Goal: Communication & Community: Answer question/provide support

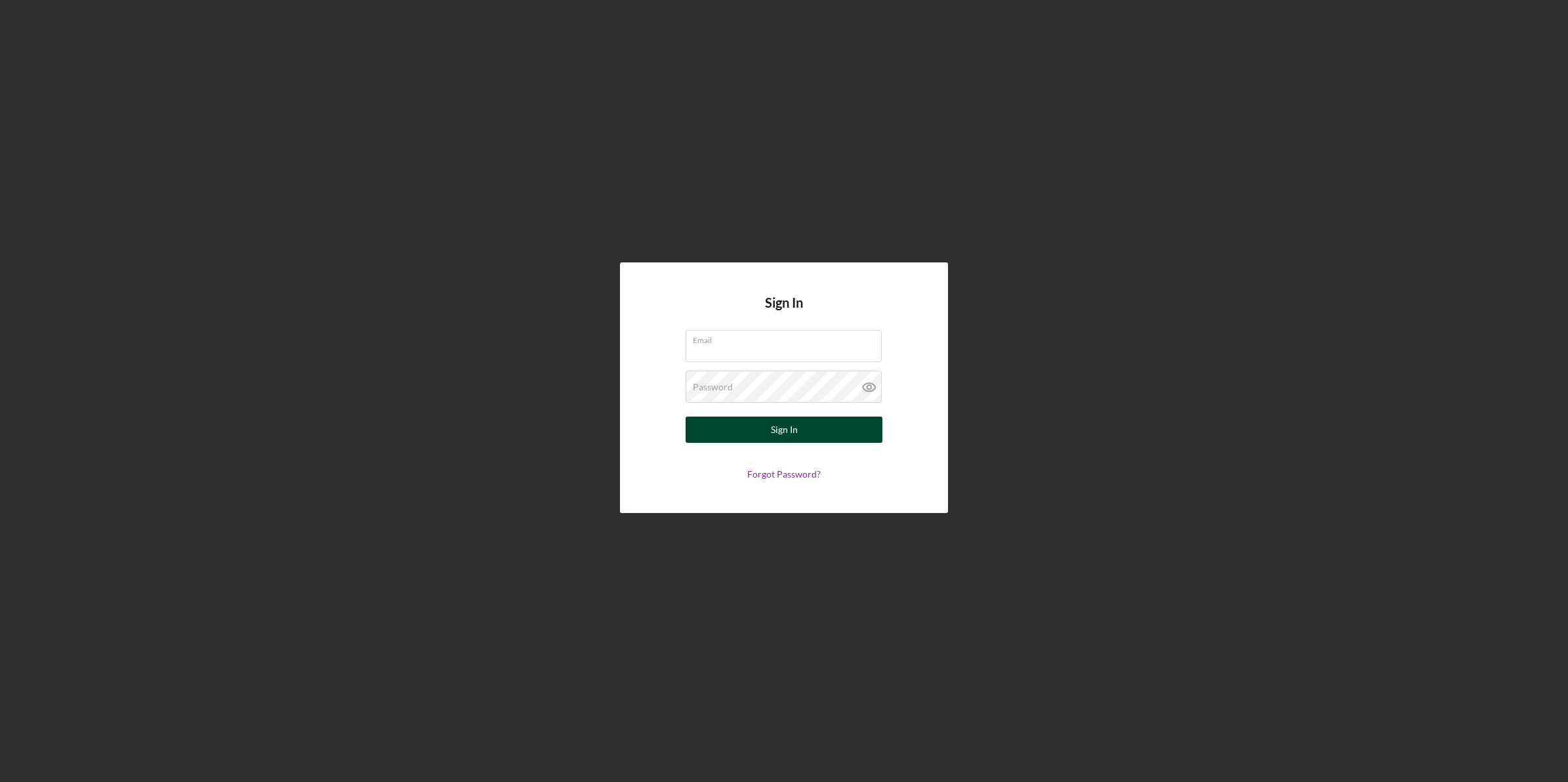
type input "[EMAIL_ADDRESS][DOMAIN_NAME]"
click at [824, 427] on button "Sign In" at bounding box center [784, 430] width 197 height 26
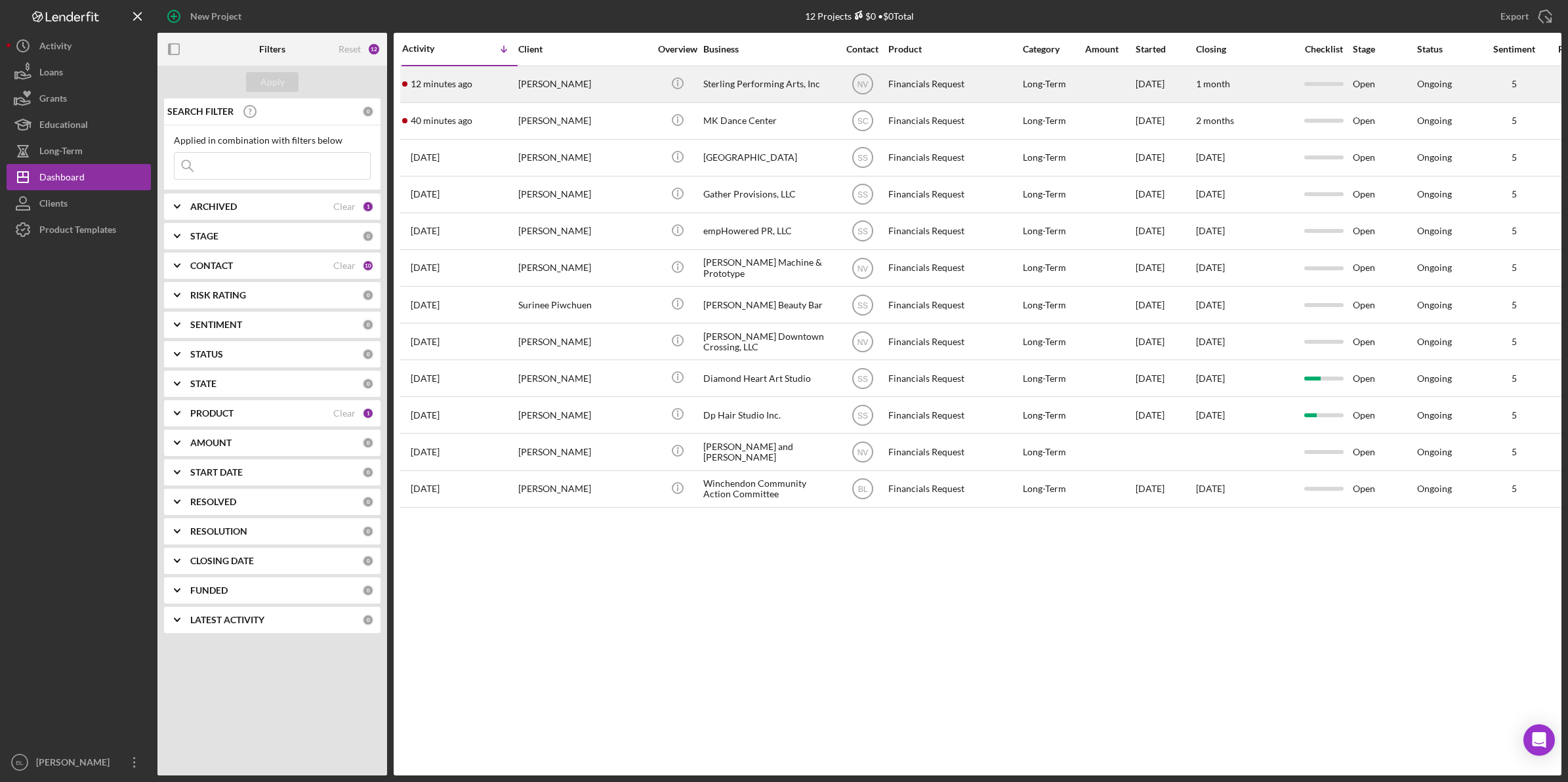
click at [500, 86] on div "12 minutes ago [PERSON_NAME]" at bounding box center [459, 84] width 115 height 35
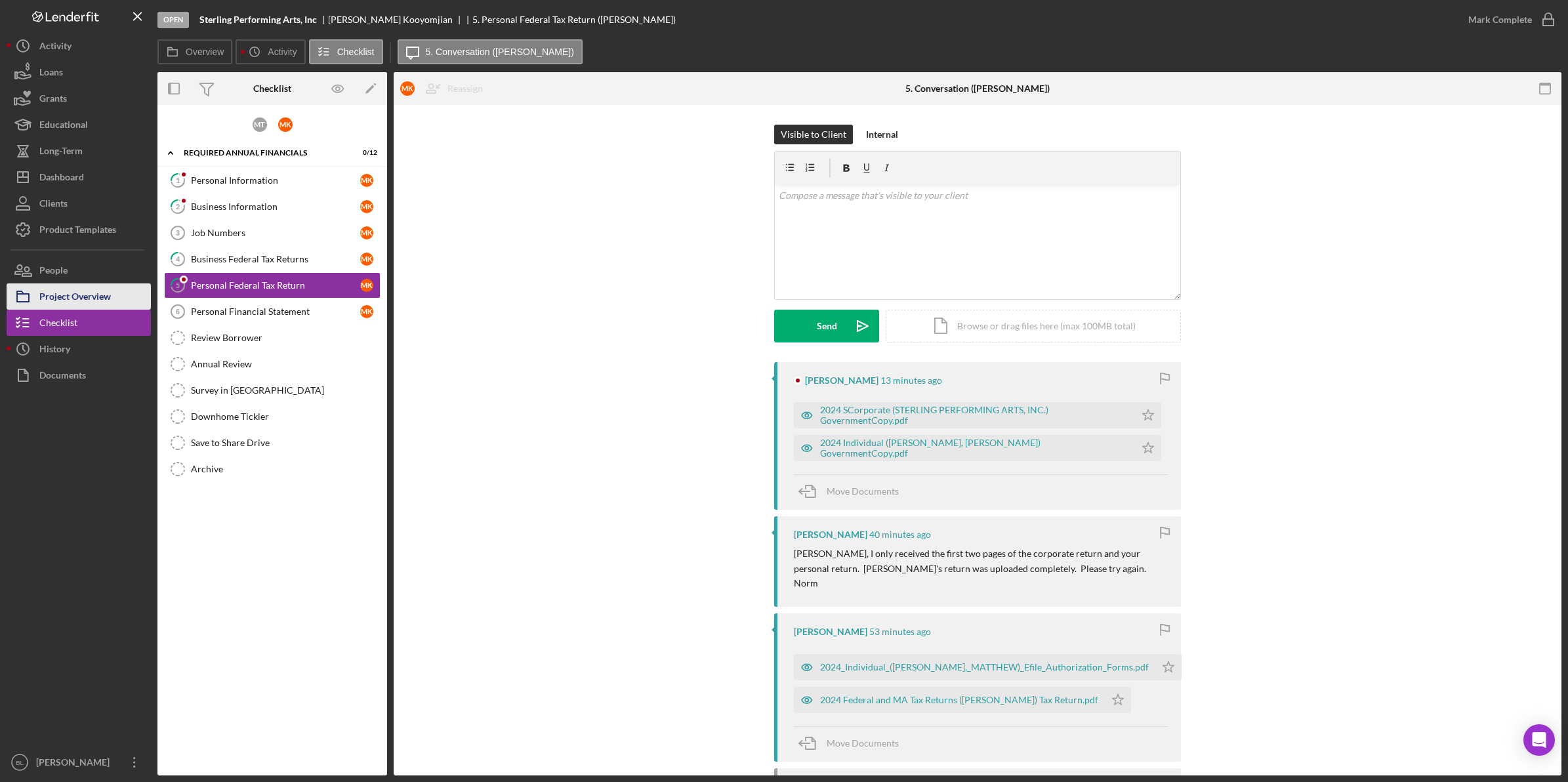
click at [100, 290] on div "Project Overview" at bounding box center [75, 298] width 72 height 30
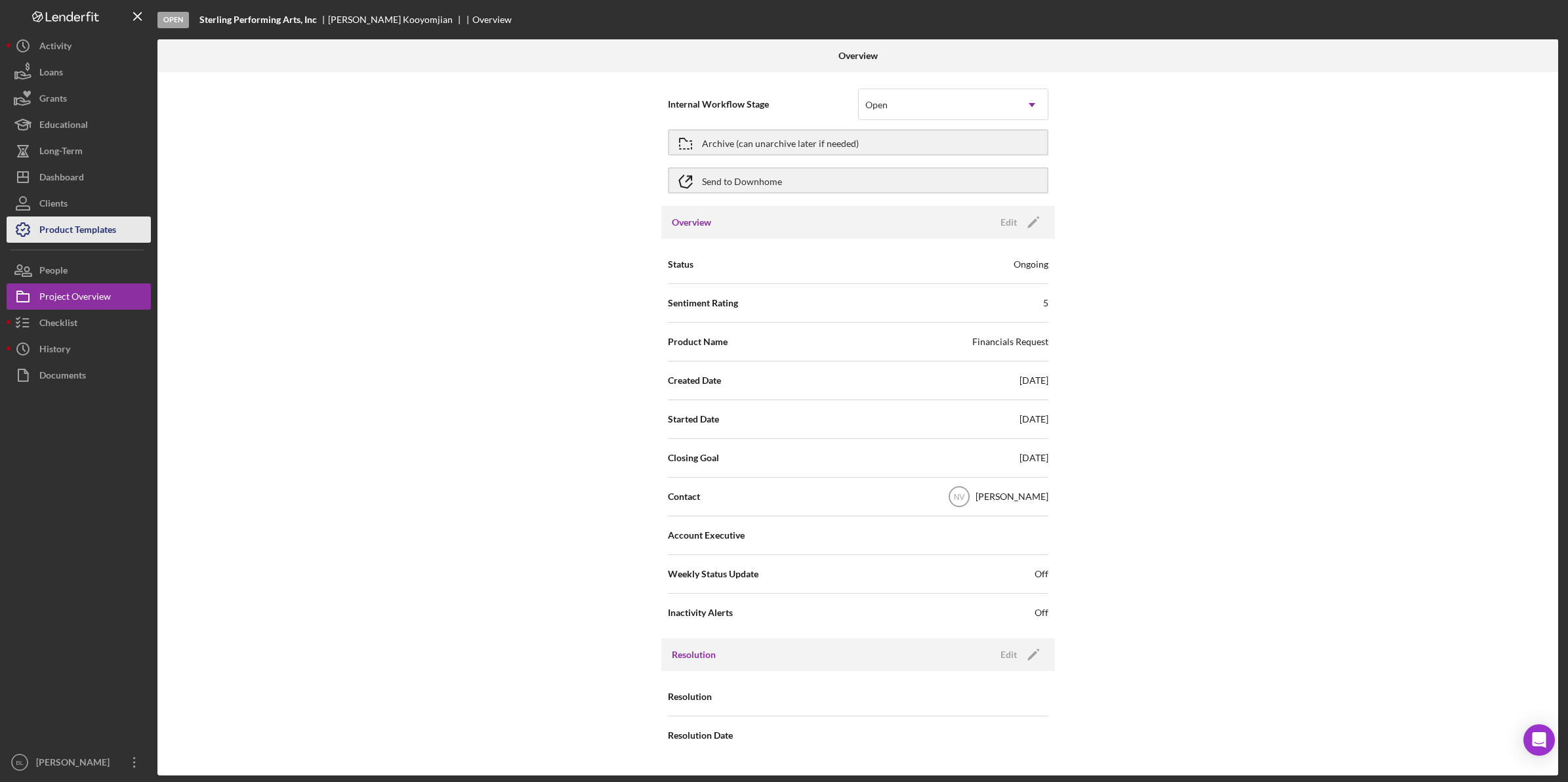
click at [61, 225] on div "Product Templates" at bounding box center [77, 232] width 77 height 30
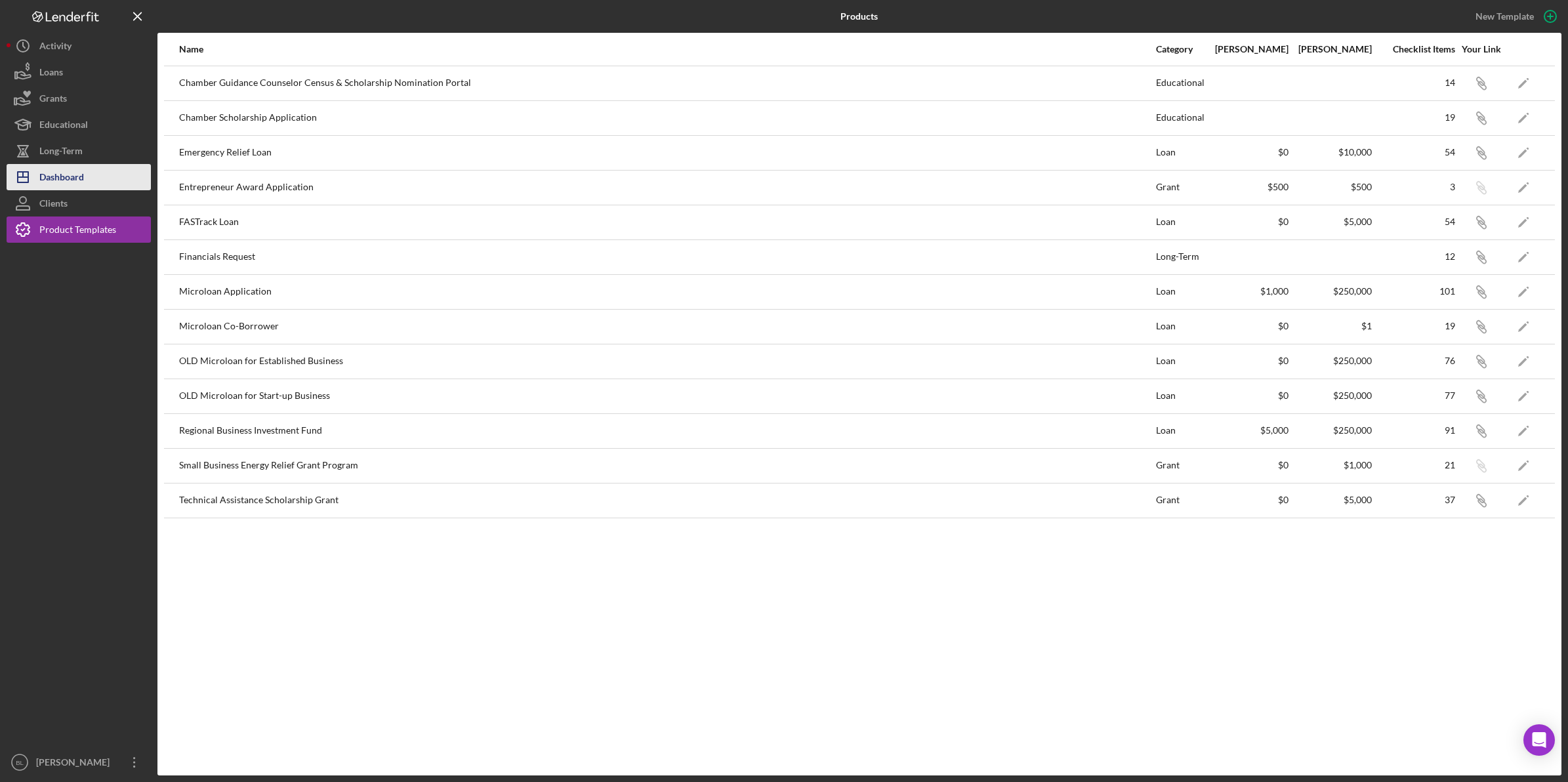
click at [62, 177] on div "Dashboard" at bounding box center [61, 179] width 45 height 30
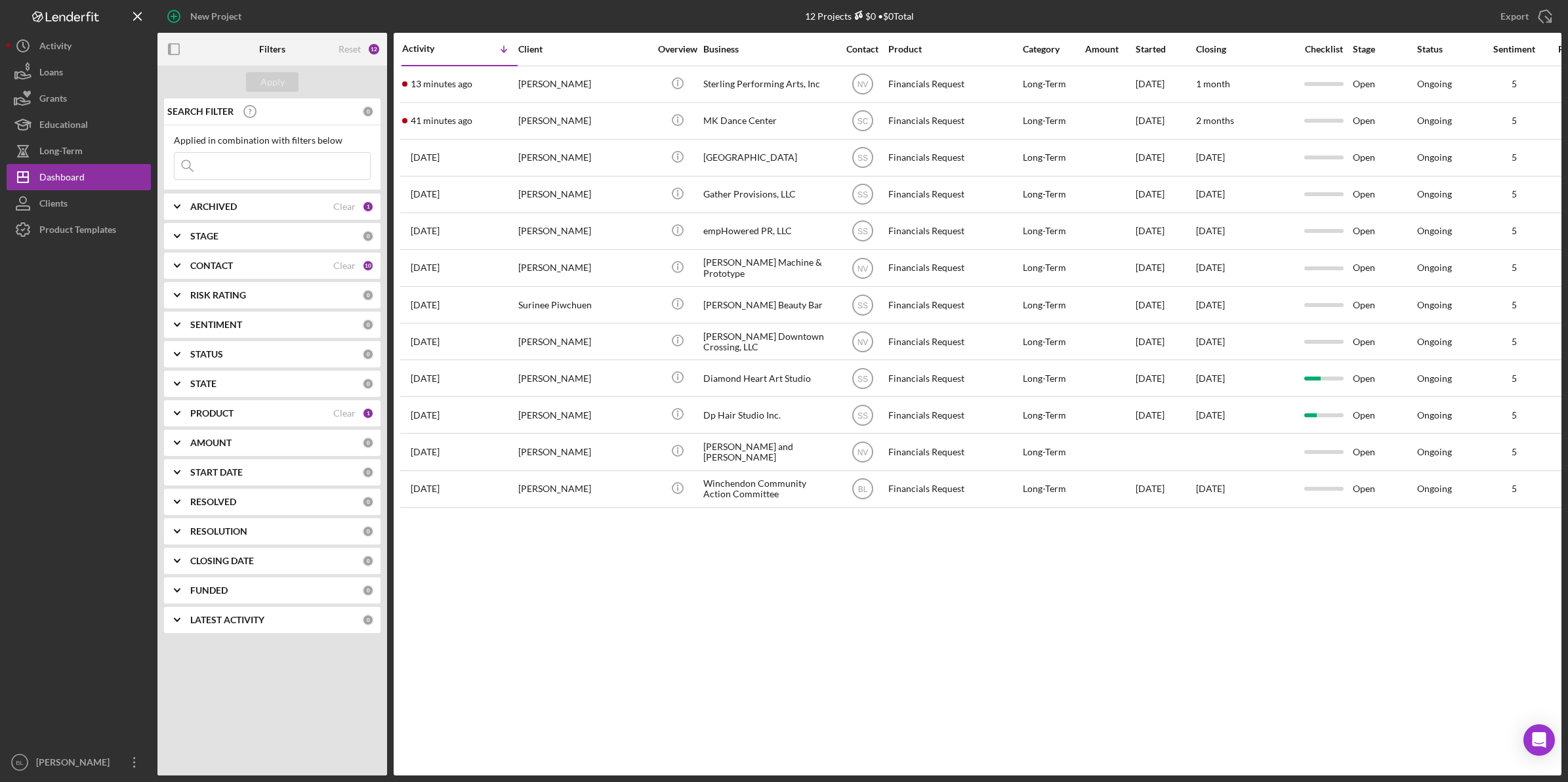
click at [797, 573] on div "Activity Icon/Table Sort Arrow Client Overview Business Contact Product Categor…" at bounding box center [978, 404] width 1168 height 743
click at [281, 263] on div "CONTACT" at bounding box center [261, 266] width 143 height 10
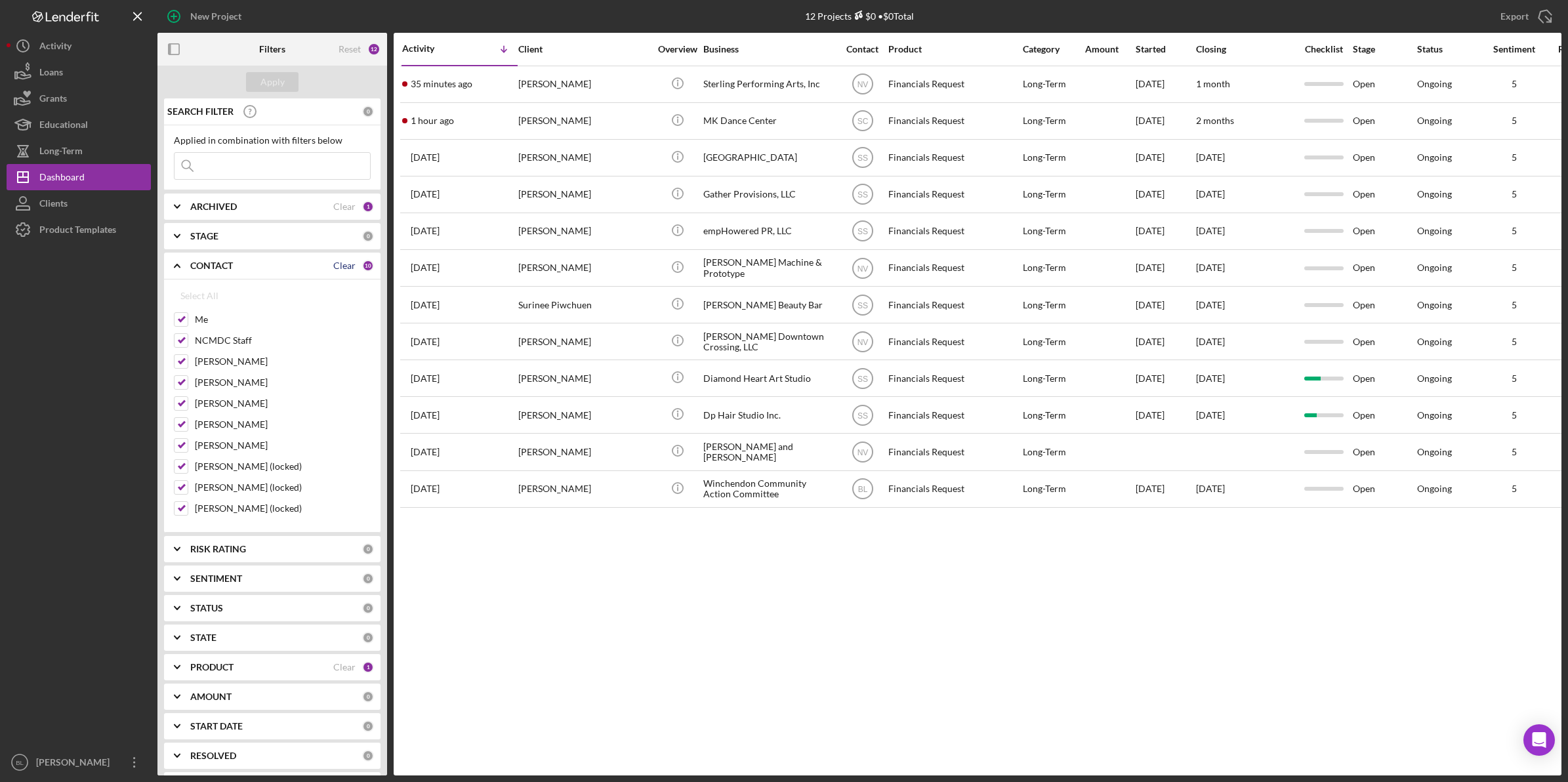
click at [346, 266] on div "Clear" at bounding box center [344, 266] width 22 height 10
checkbox input "false"
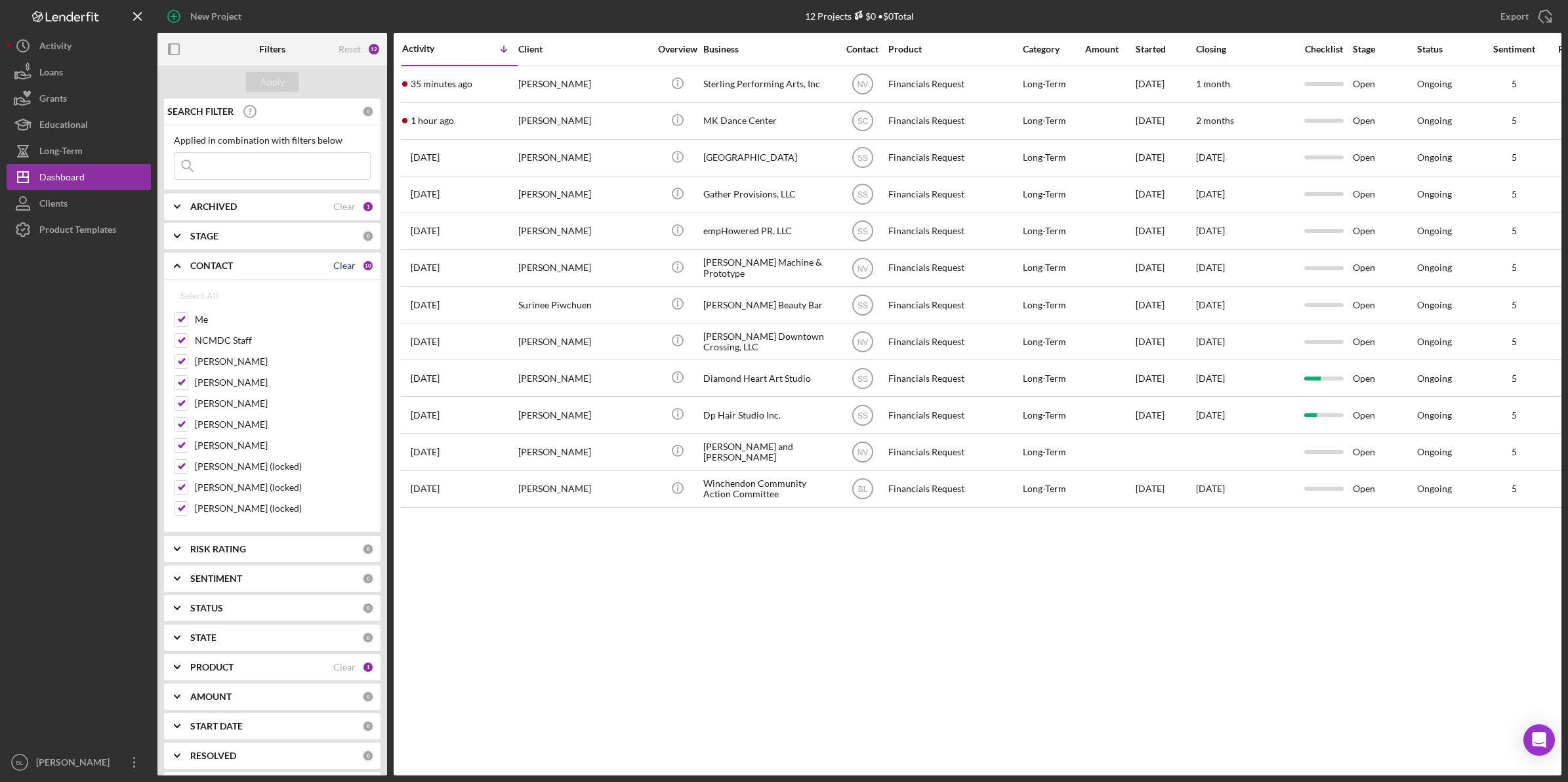
checkbox input "false"
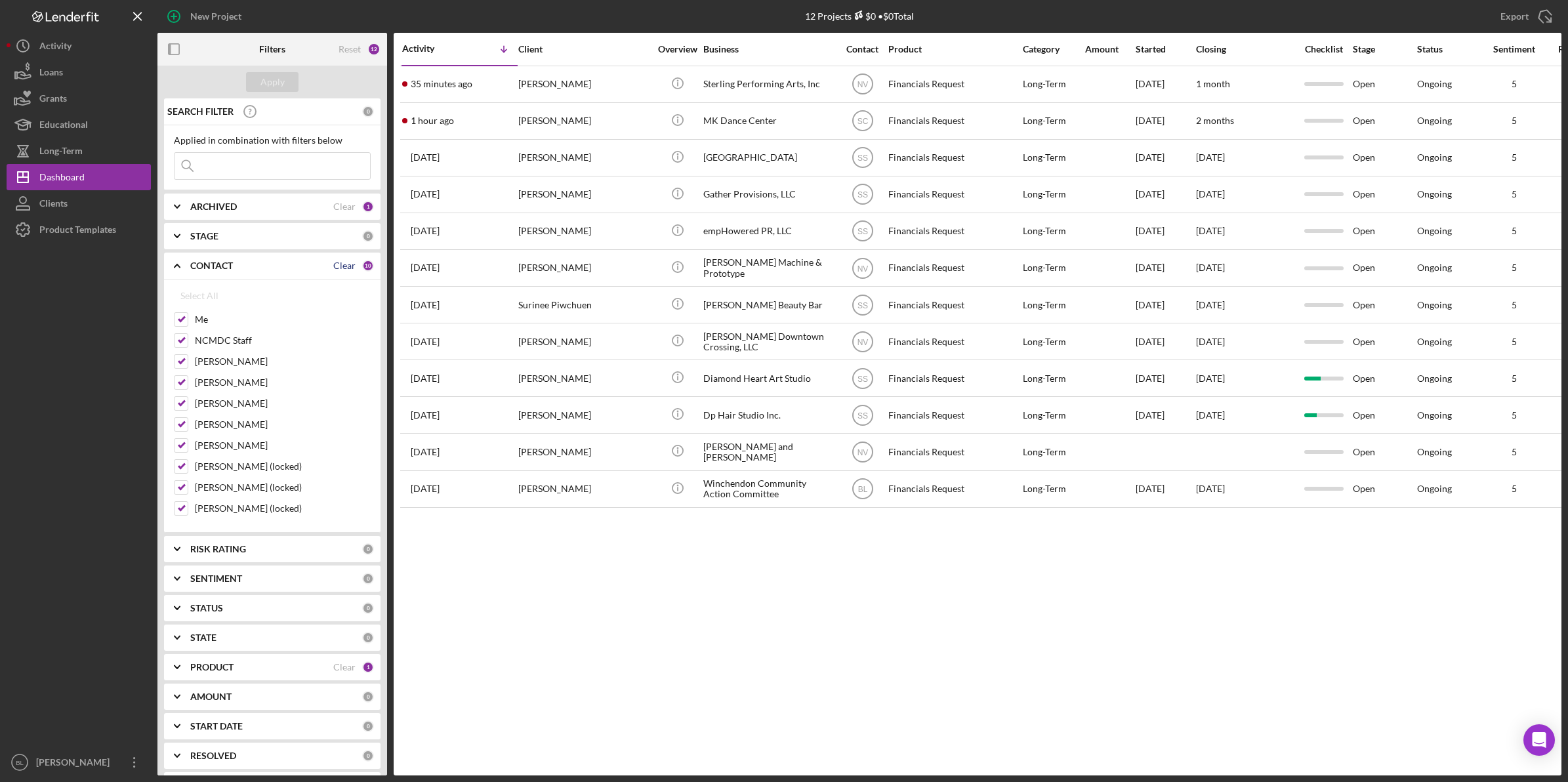
checkbox input "false"
click at [182, 319] on input "Me" at bounding box center [181, 319] width 13 height 13
checkbox input "true"
click at [180, 345] on input "NCMDC Staff" at bounding box center [181, 340] width 13 height 13
checkbox input "true"
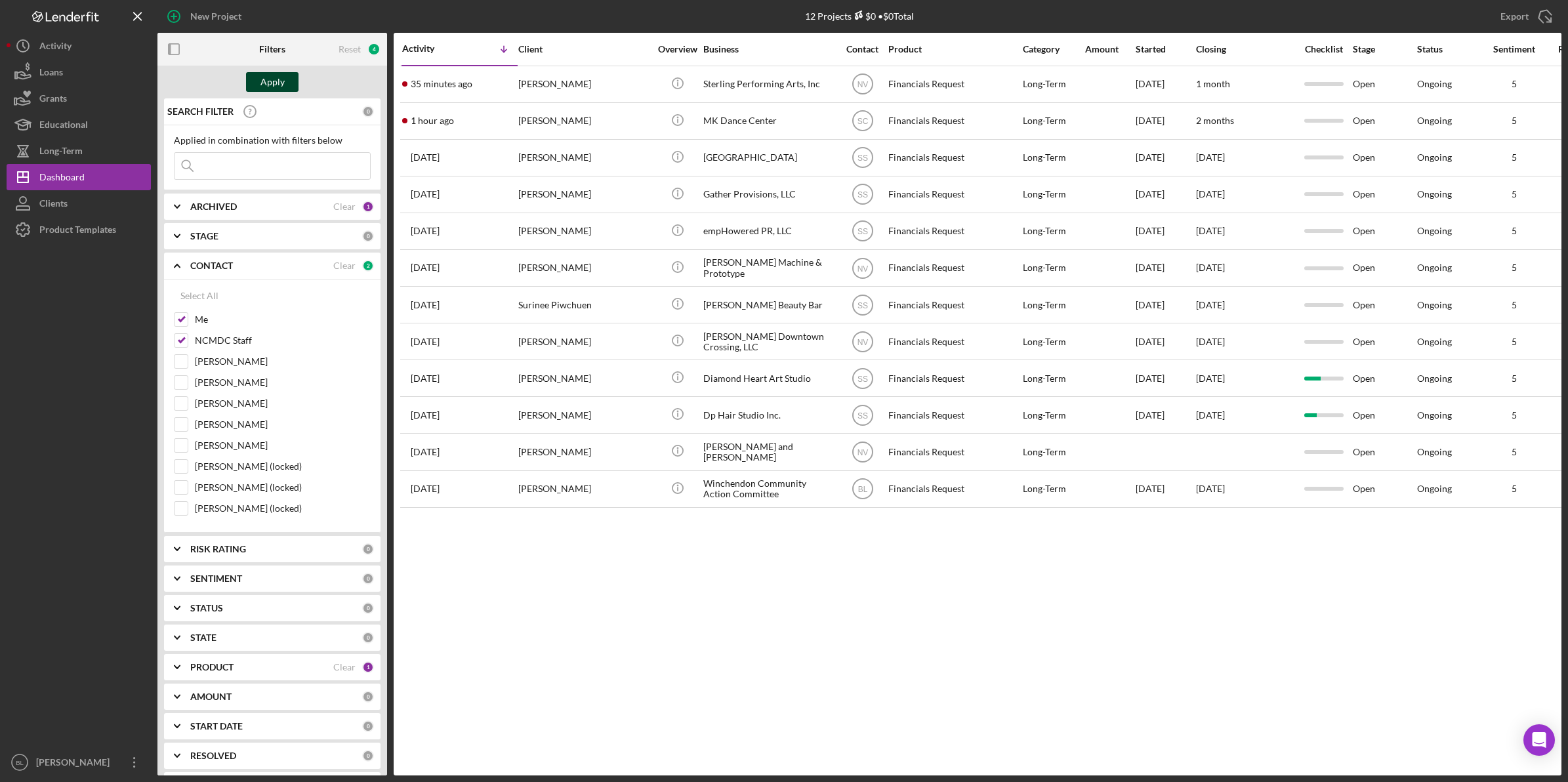
click at [264, 79] on div "Apply" at bounding box center [273, 82] width 24 height 20
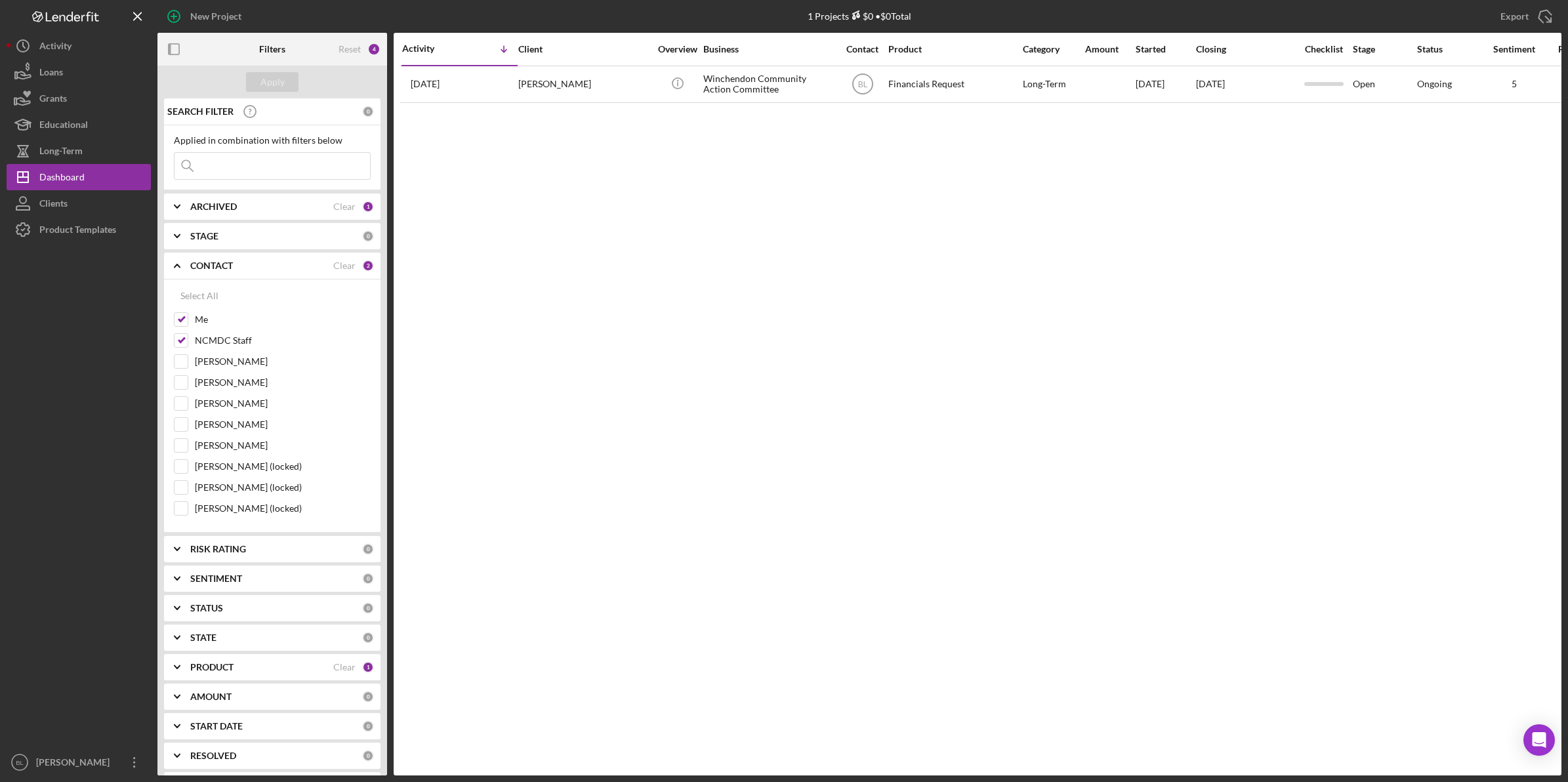
click at [828, 268] on div "Activity Icon/Table Sort Arrow Client Overview Business Contact Product Categor…" at bounding box center [978, 404] width 1168 height 743
click at [301, 259] on div "CONTACT Clear 2" at bounding box center [282, 266] width 184 height 26
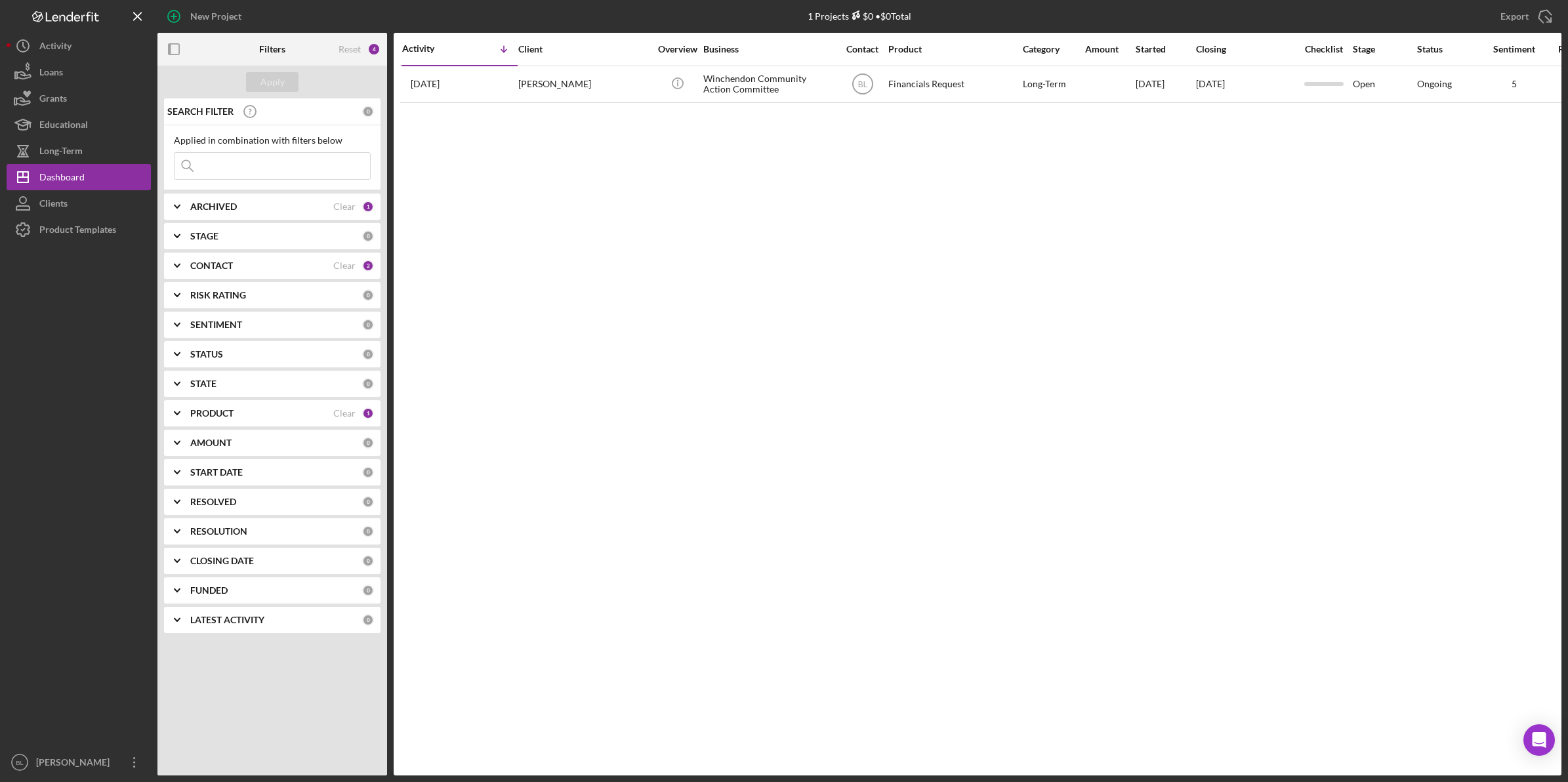
click at [258, 417] on div "PRODUCT" at bounding box center [261, 413] width 143 height 10
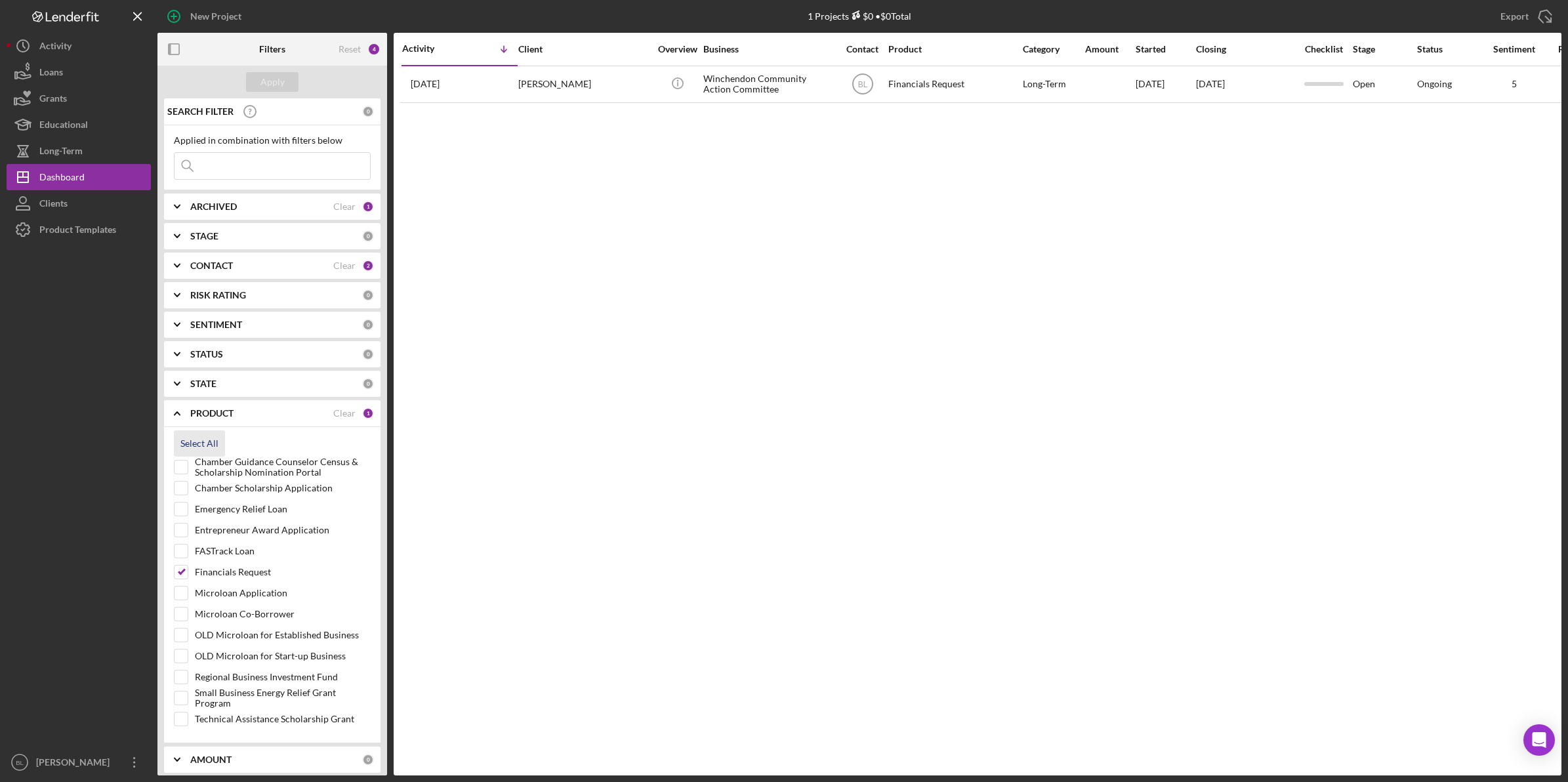
click at [212, 445] on div "Select All" at bounding box center [199, 443] width 38 height 26
checkbox input "true"
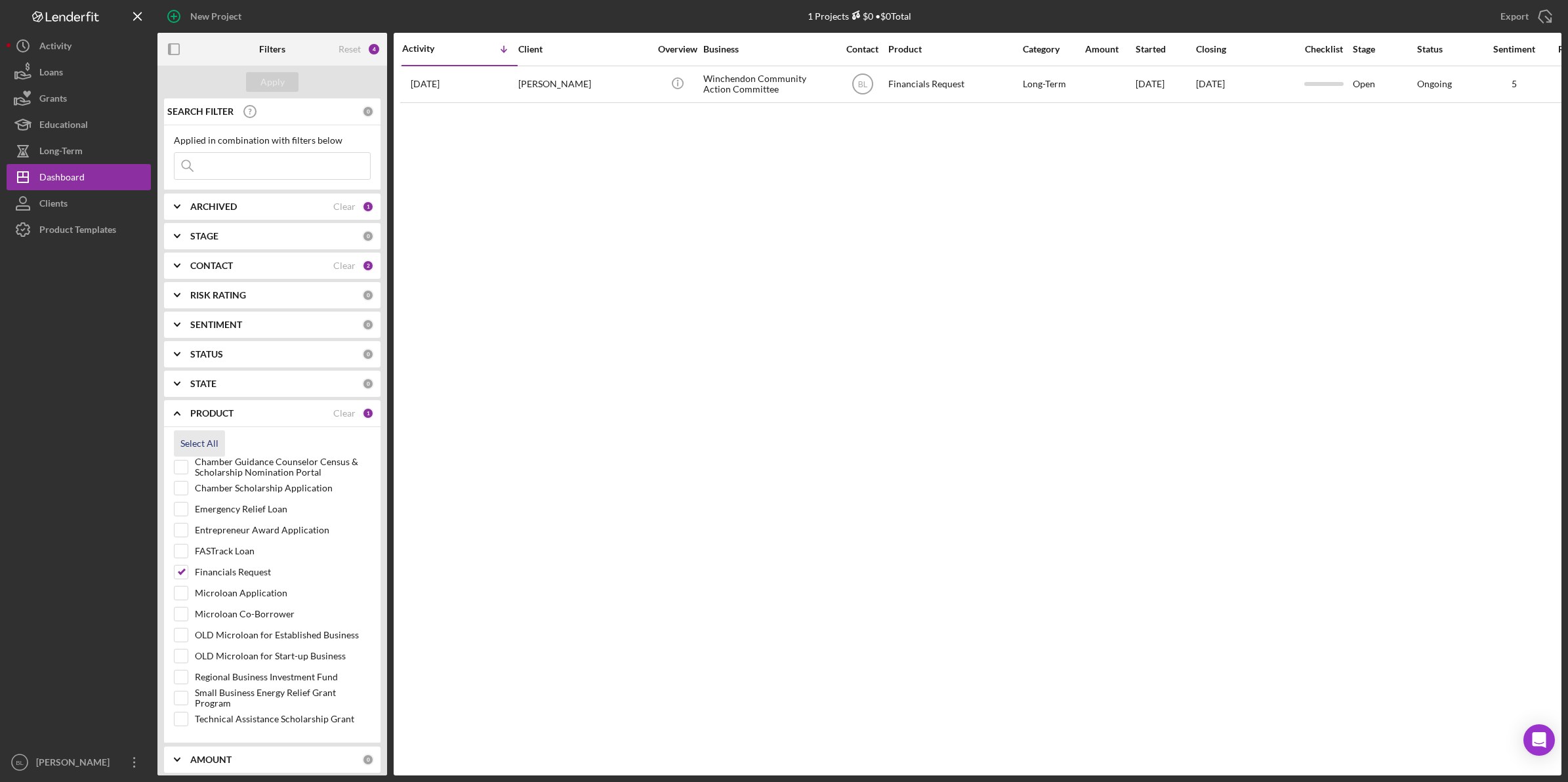
checkbox input "true"
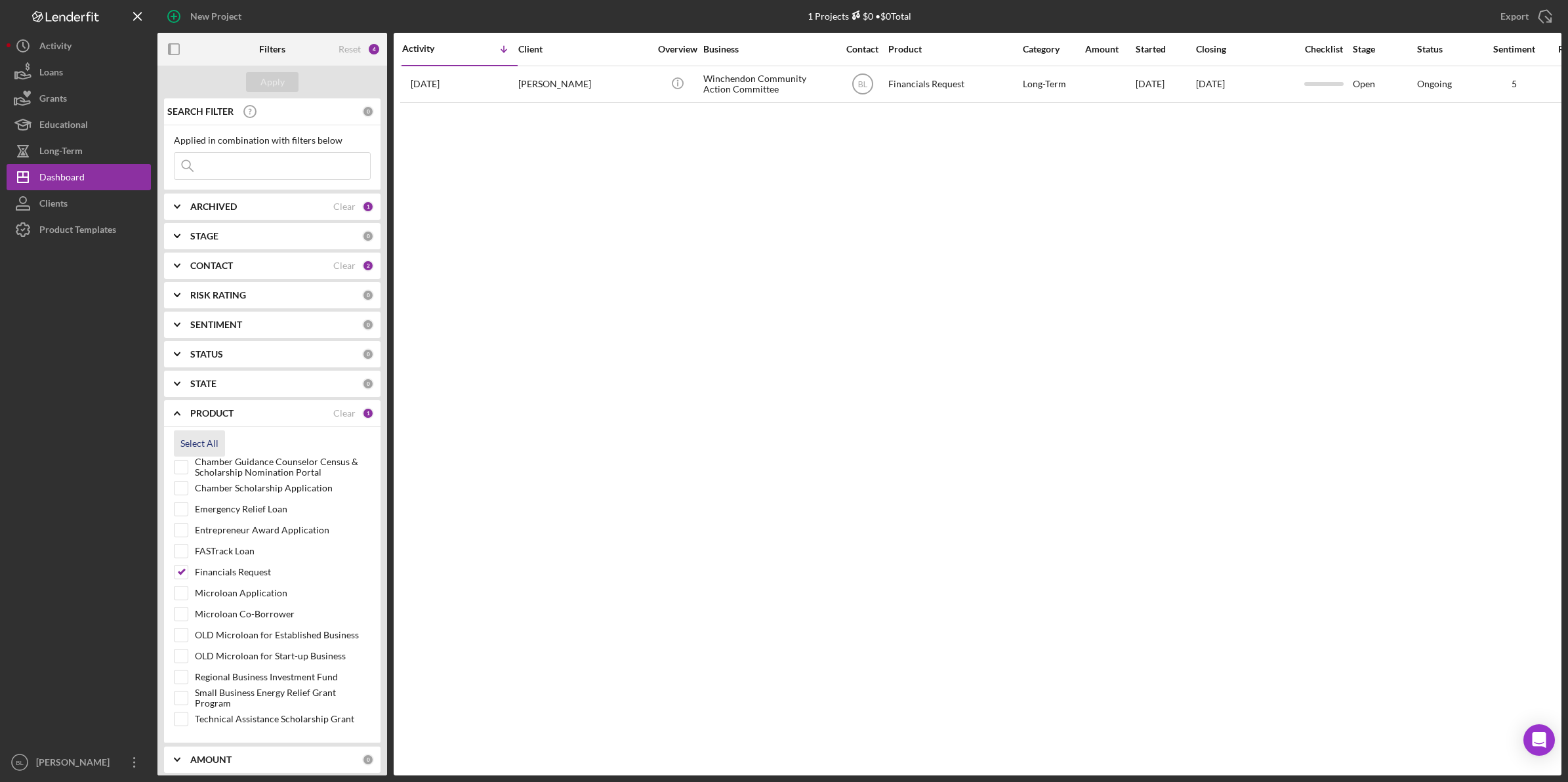
checkbox input "true"
click at [280, 80] on div "Apply" at bounding box center [273, 82] width 24 height 20
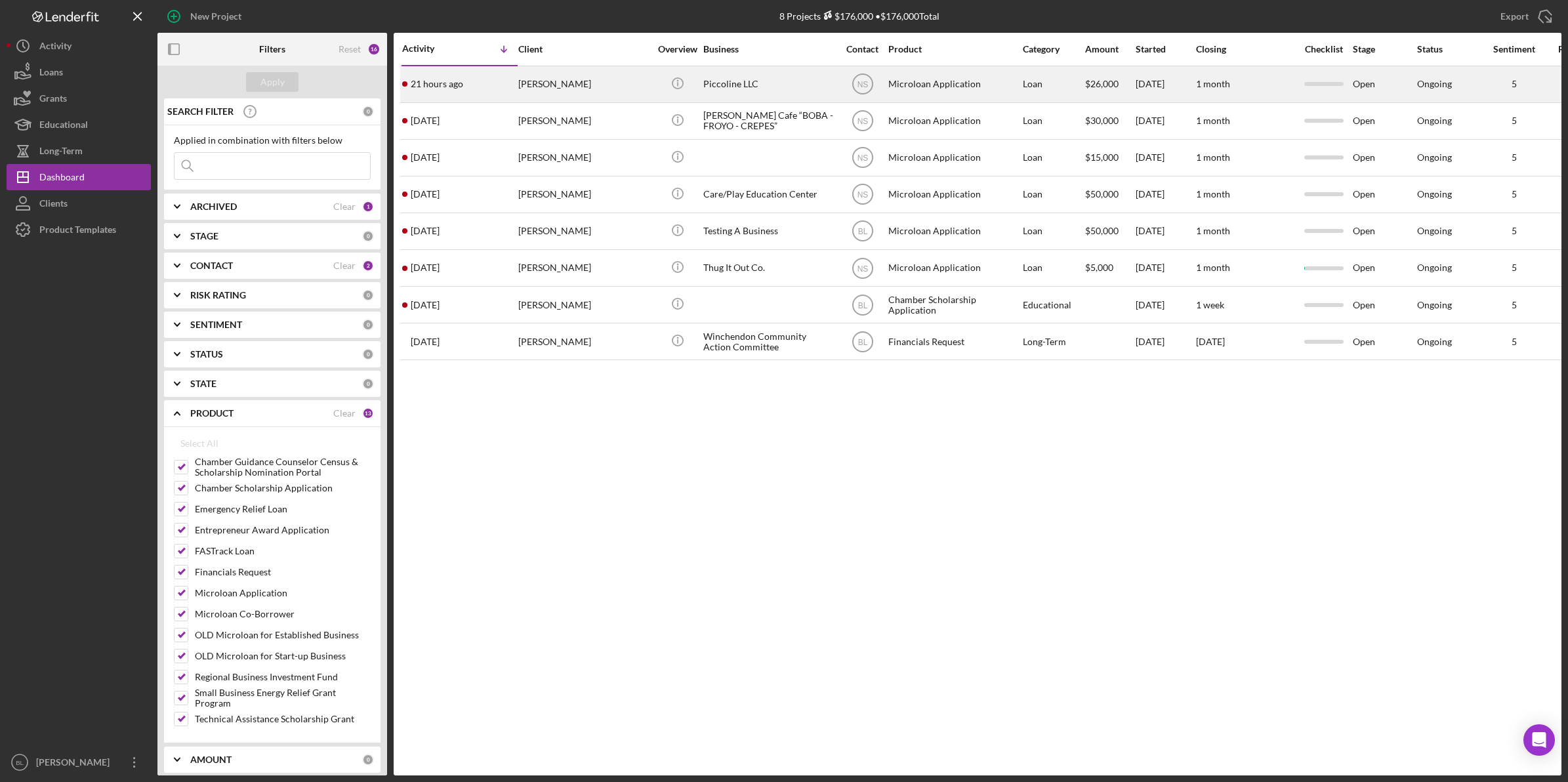
click at [793, 87] on div "Piccoline LLC" at bounding box center [768, 84] width 131 height 35
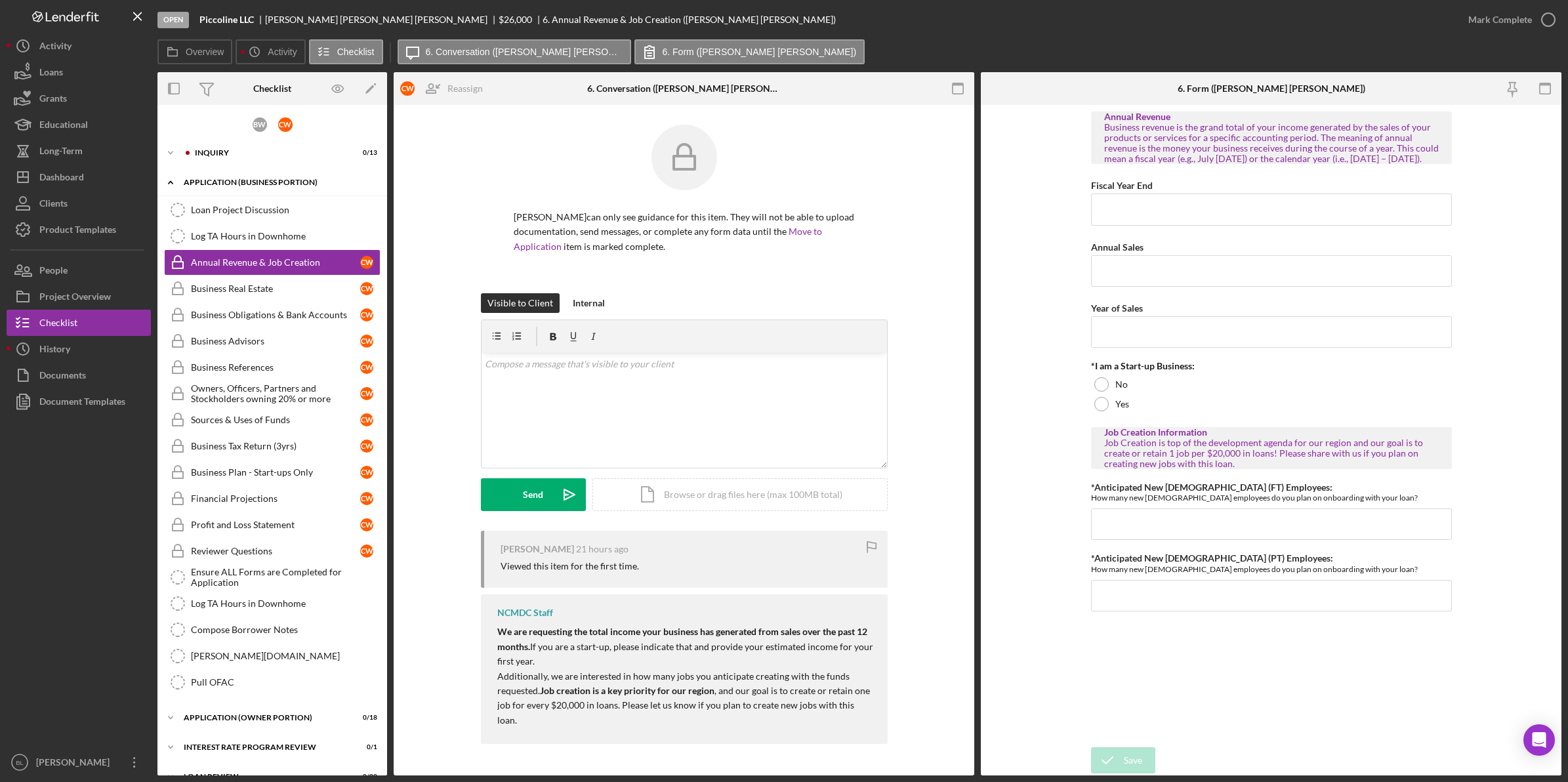
click at [198, 181] on div "APPLICATION (BUSINESS PORTION)" at bounding box center [277, 182] width 187 height 8
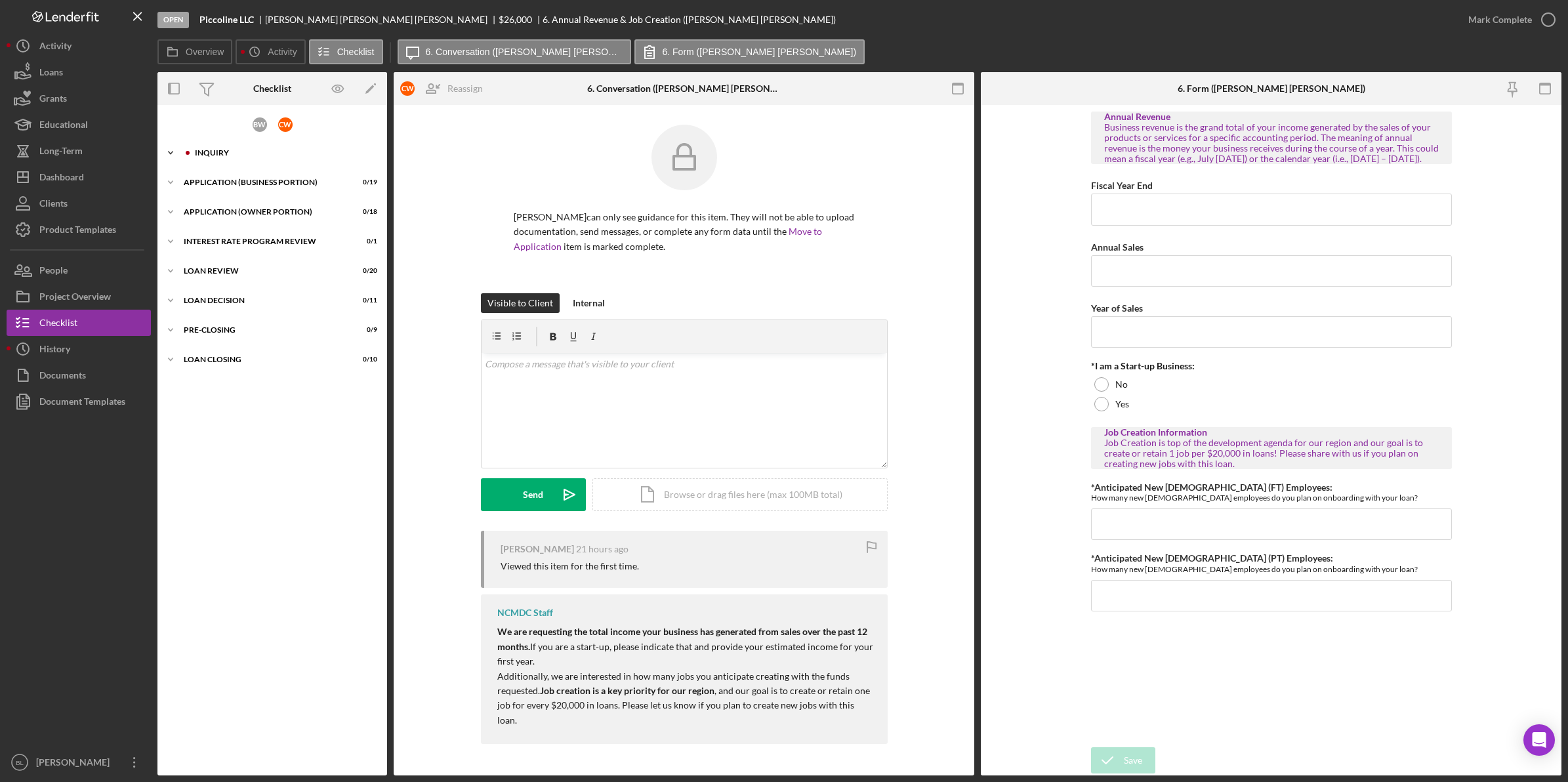
click at [198, 156] on div "INQUIRY" at bounding box center [283, 153] width 176 height 8
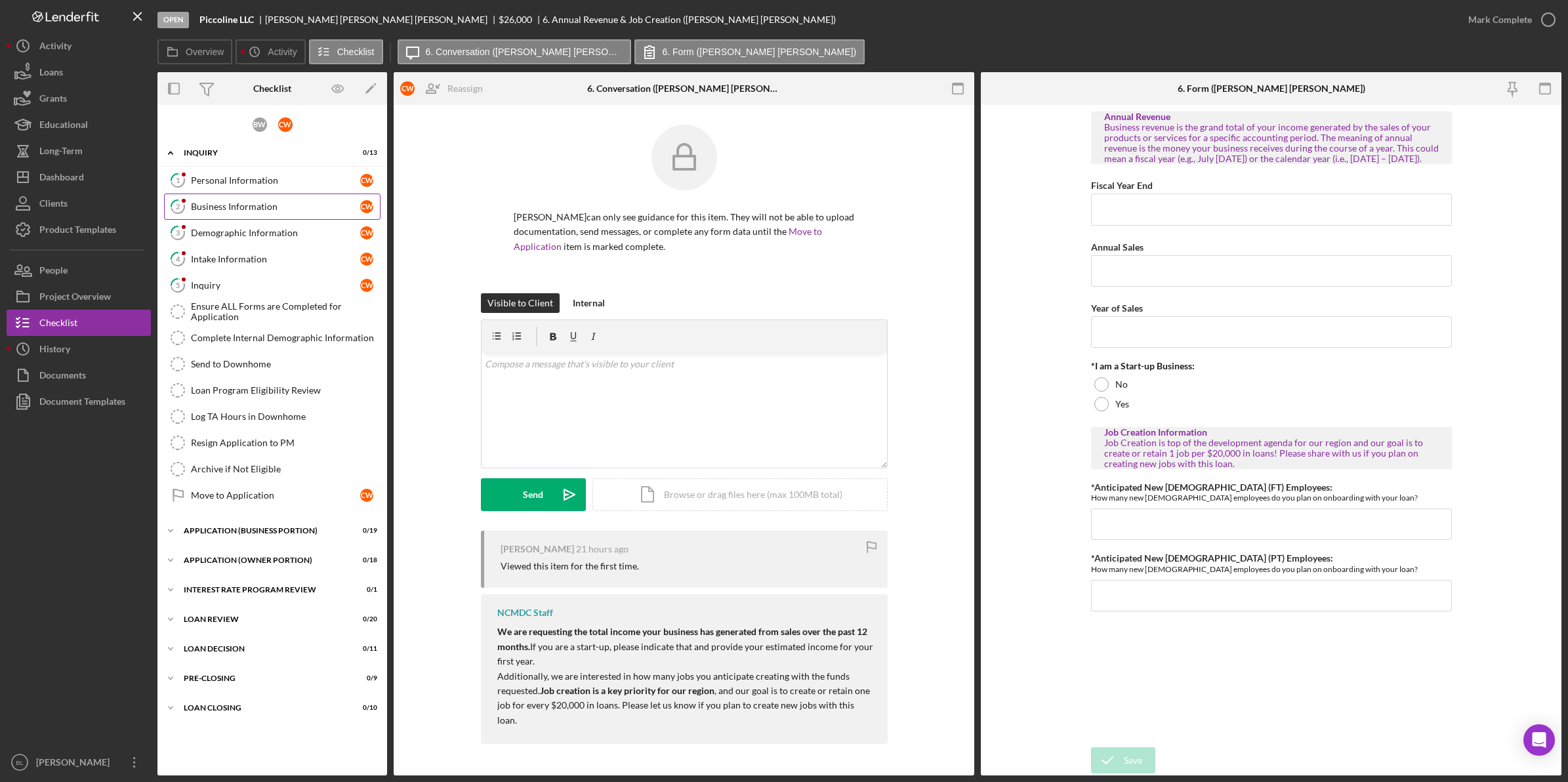
drag, startPoint x: 227, startPoint y: 187, endPoint x: 232, endPoint y: 197, distance: 10.9
click at [227, 187] on link "1 Personal Information C W" at bounding box center [272, 180] width 217 height 26
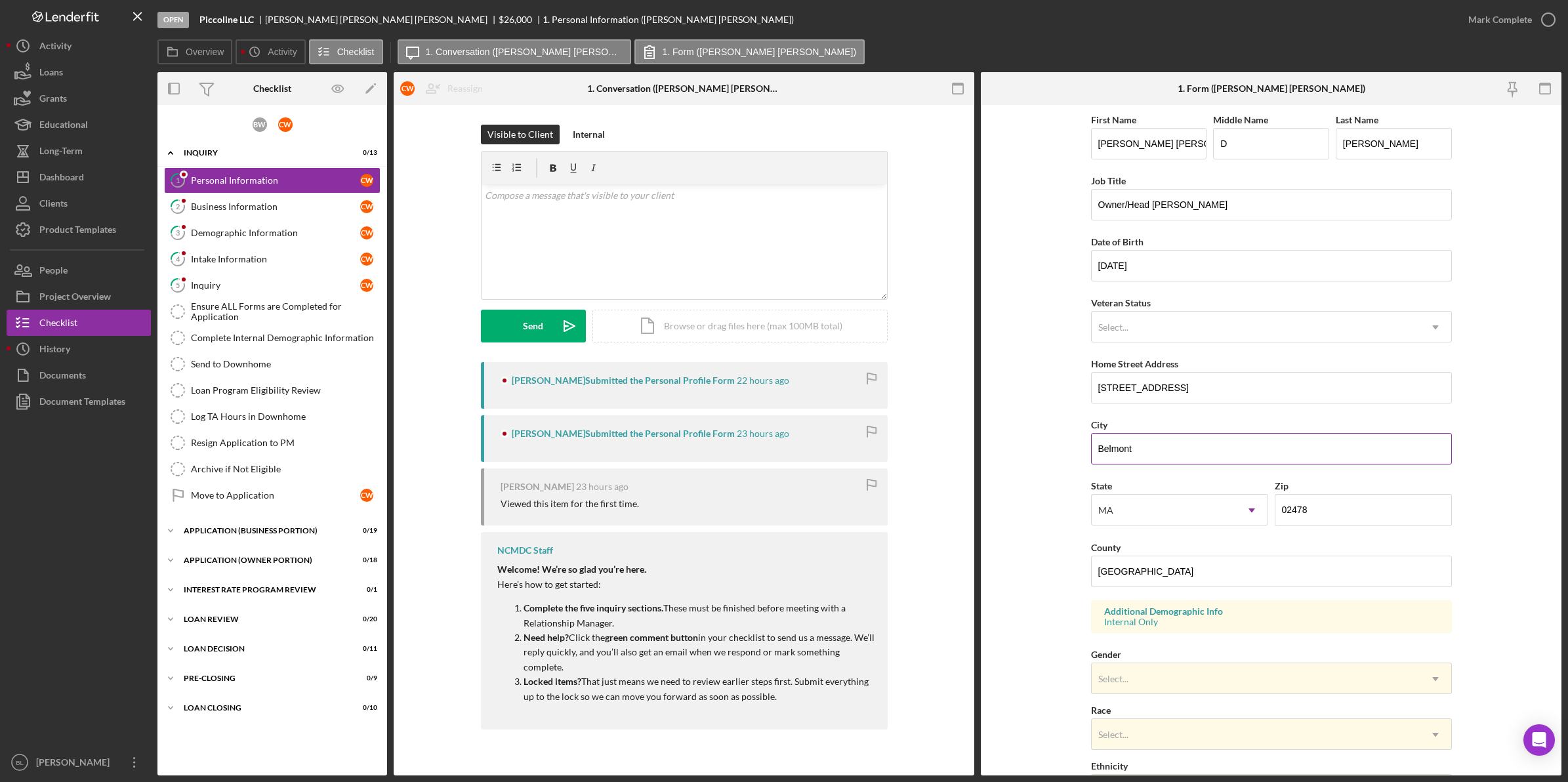
scroll to position [82, 0]
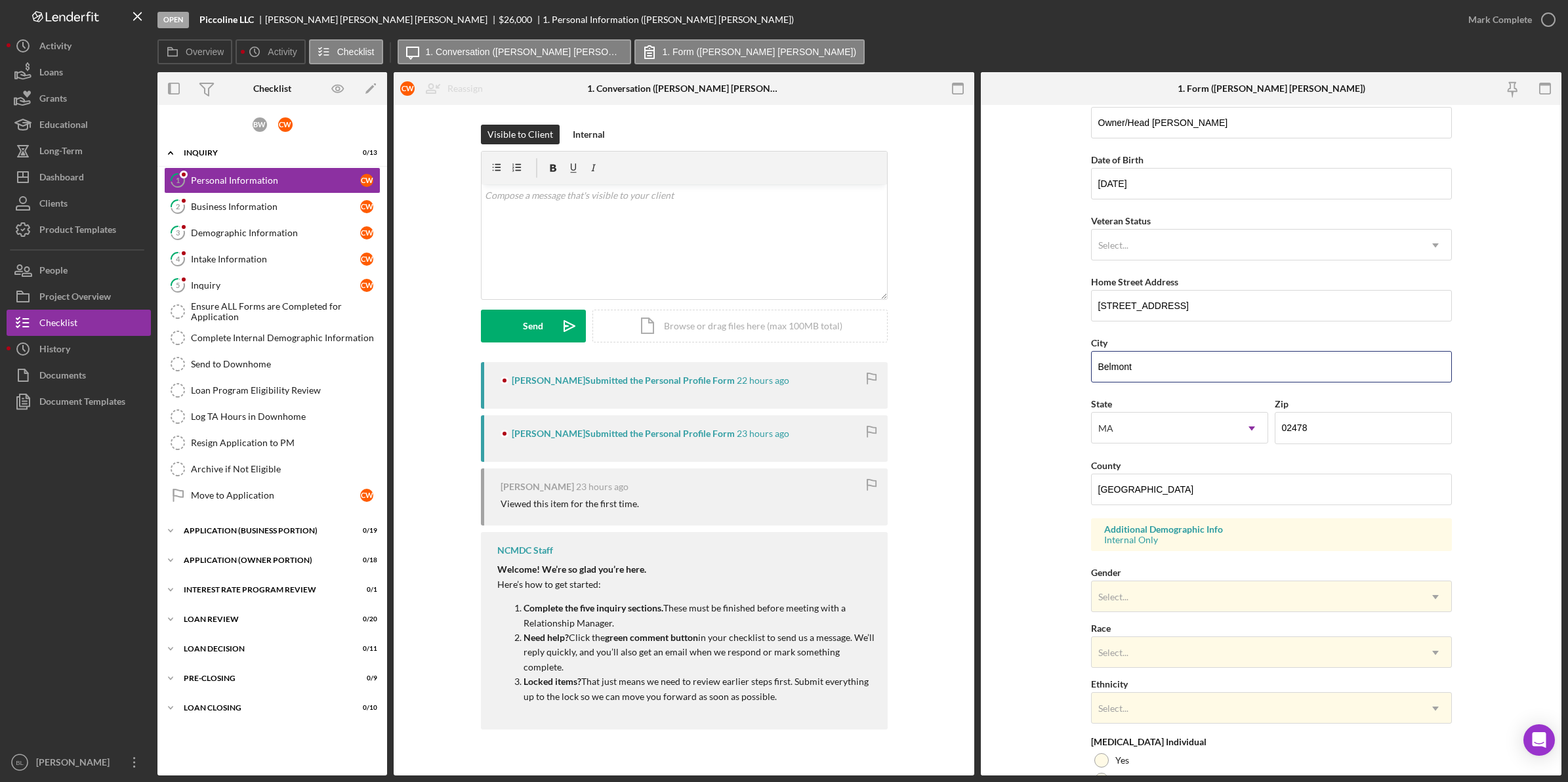
drag, startPoint x: 1162, startPoint y: 371, endPoint x: 1042, endPoint y: 371, distance: 120.1
click at [1042, 371] on form "First Name [PERSON_NAME] [PERSON_NAME] Middle Name D Last Name [PERSON_NAME] Jo…" at bounding box center [1271, 440] width 581 height 671
click at [238, 192] on div "1 Personal Information C W 2 Business Information C W 3 Demographic Information…" at bounding box center [272, 341] width 230 height 348
click at [243, 198] on link "2 Business Information C W" at bounding box center [272, 207] width 217 height 26
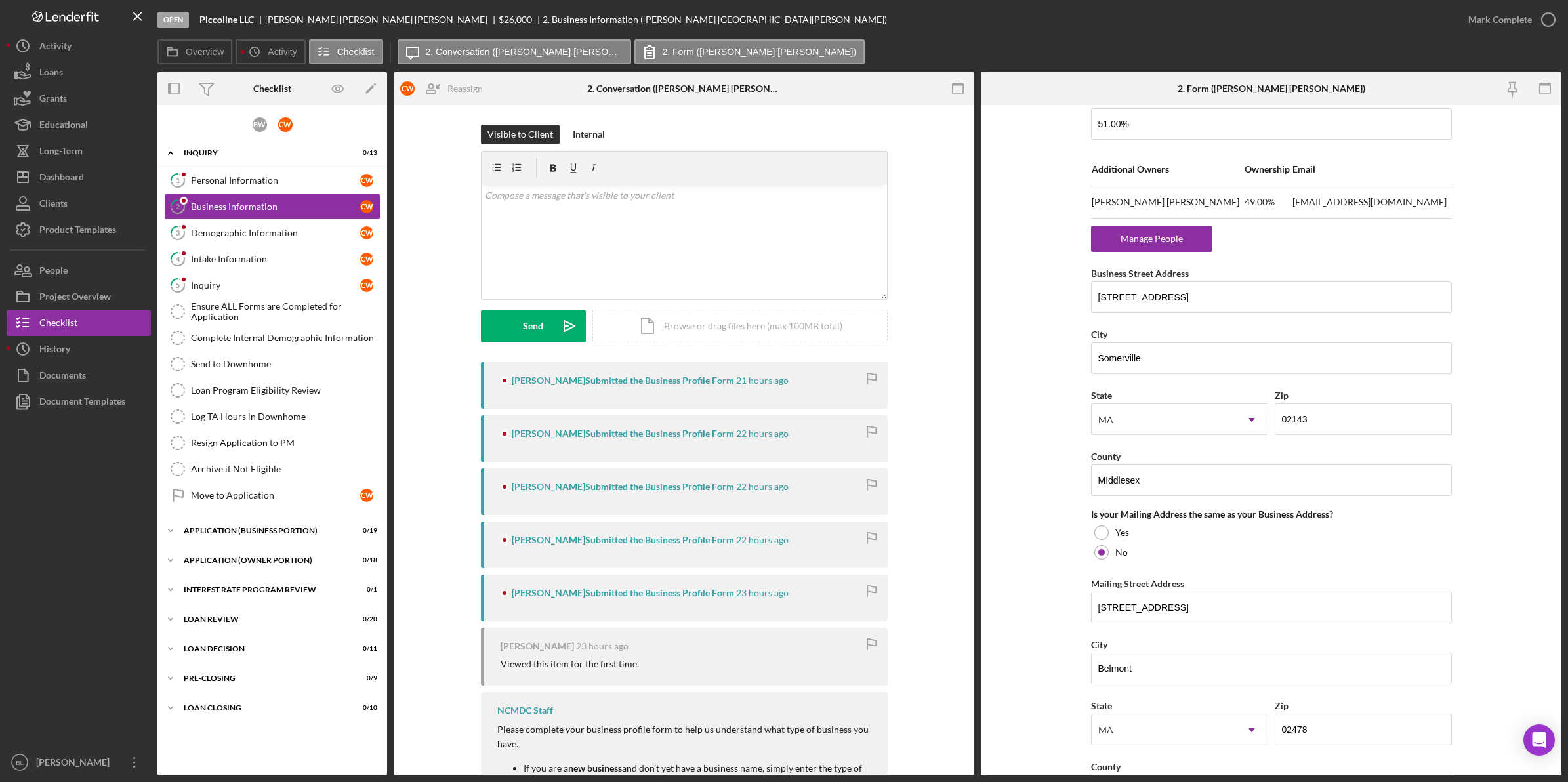
scroll to position [820, 0]
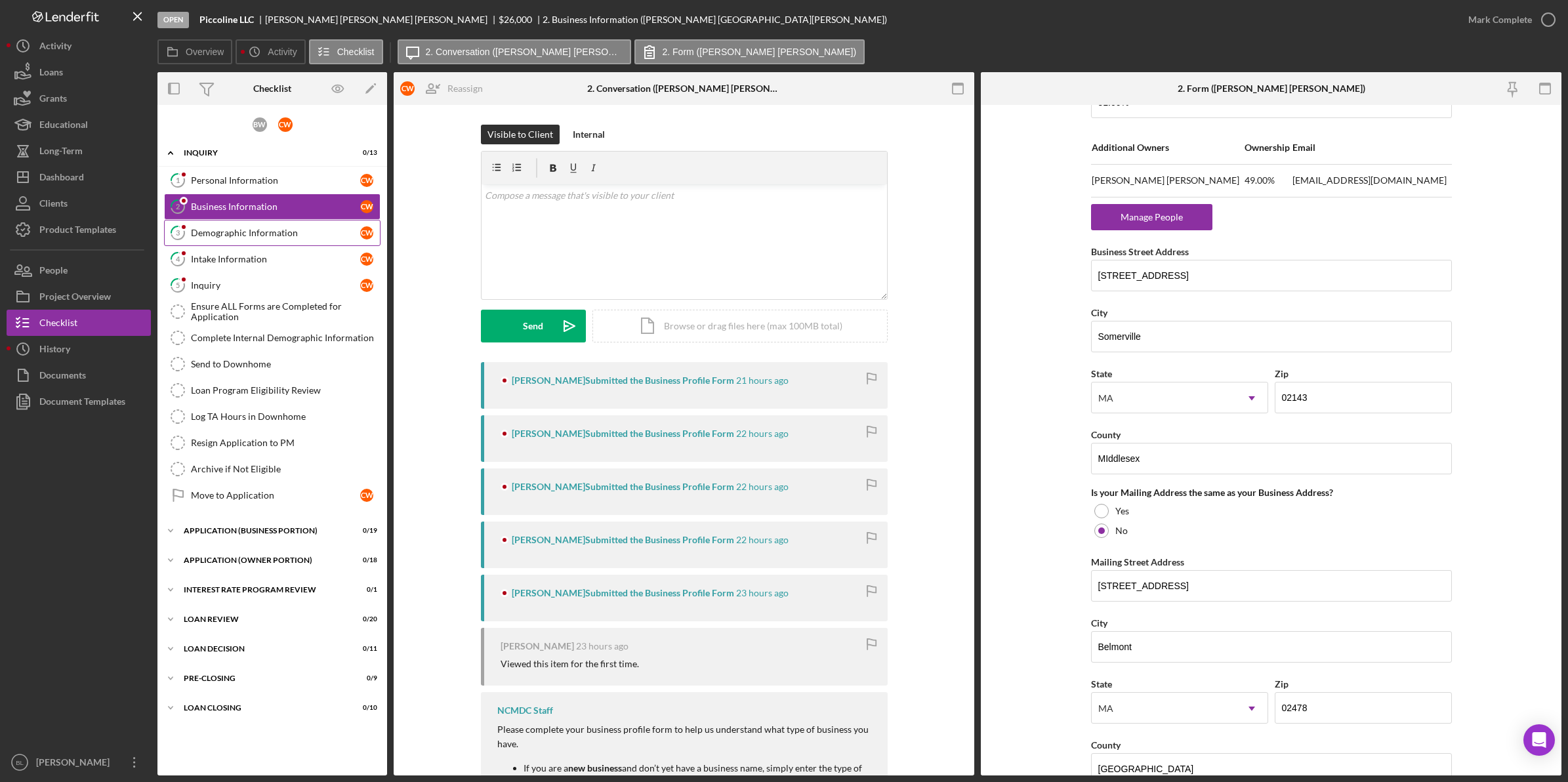
click at [237, 240] on link "3 Demographic Information C W" at bounding box center [272, 233] width 217 height 26
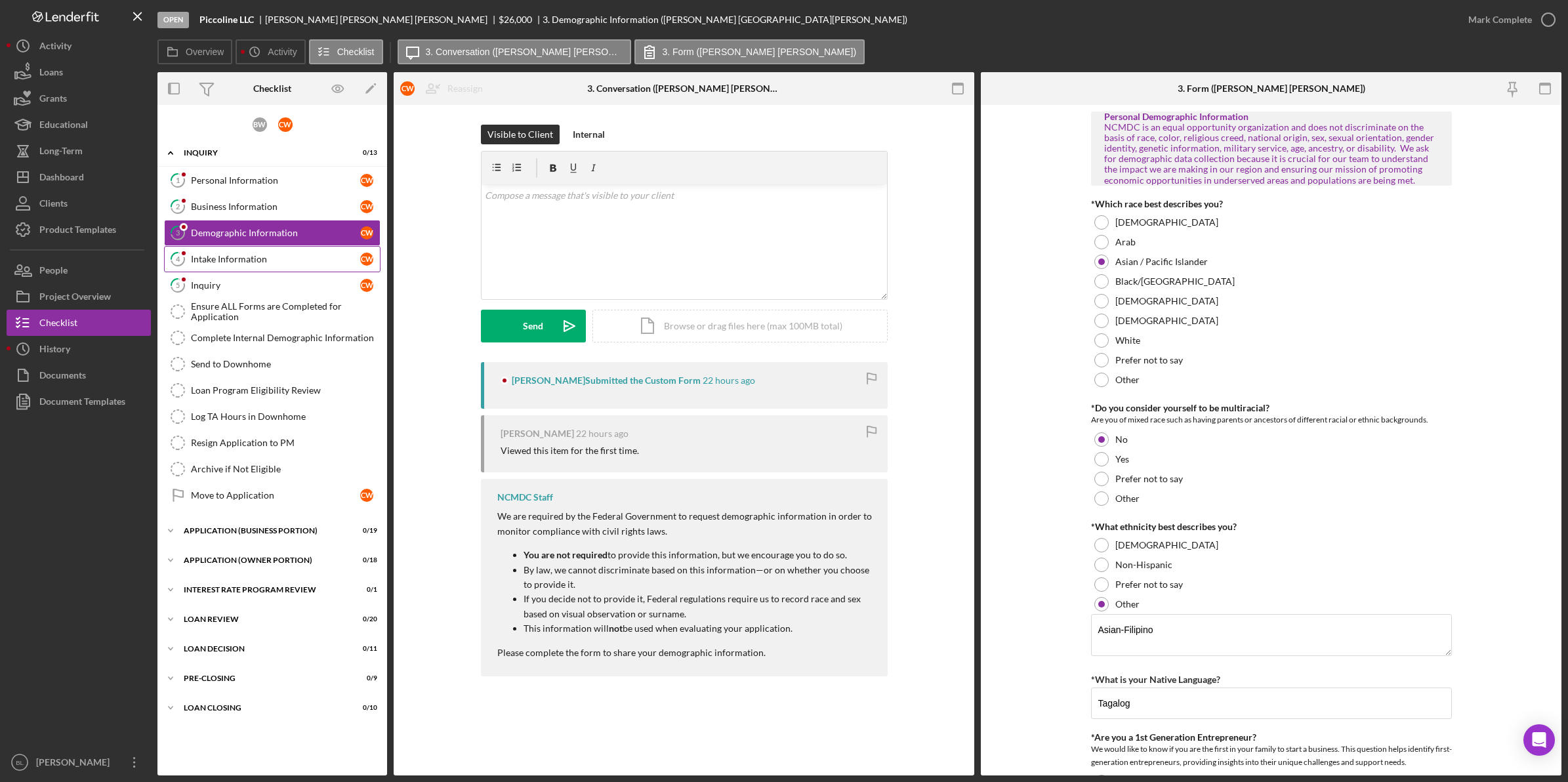
click at [330, 257] on div "Intake Information" at bounding box center [275, 259] width 169 height 10
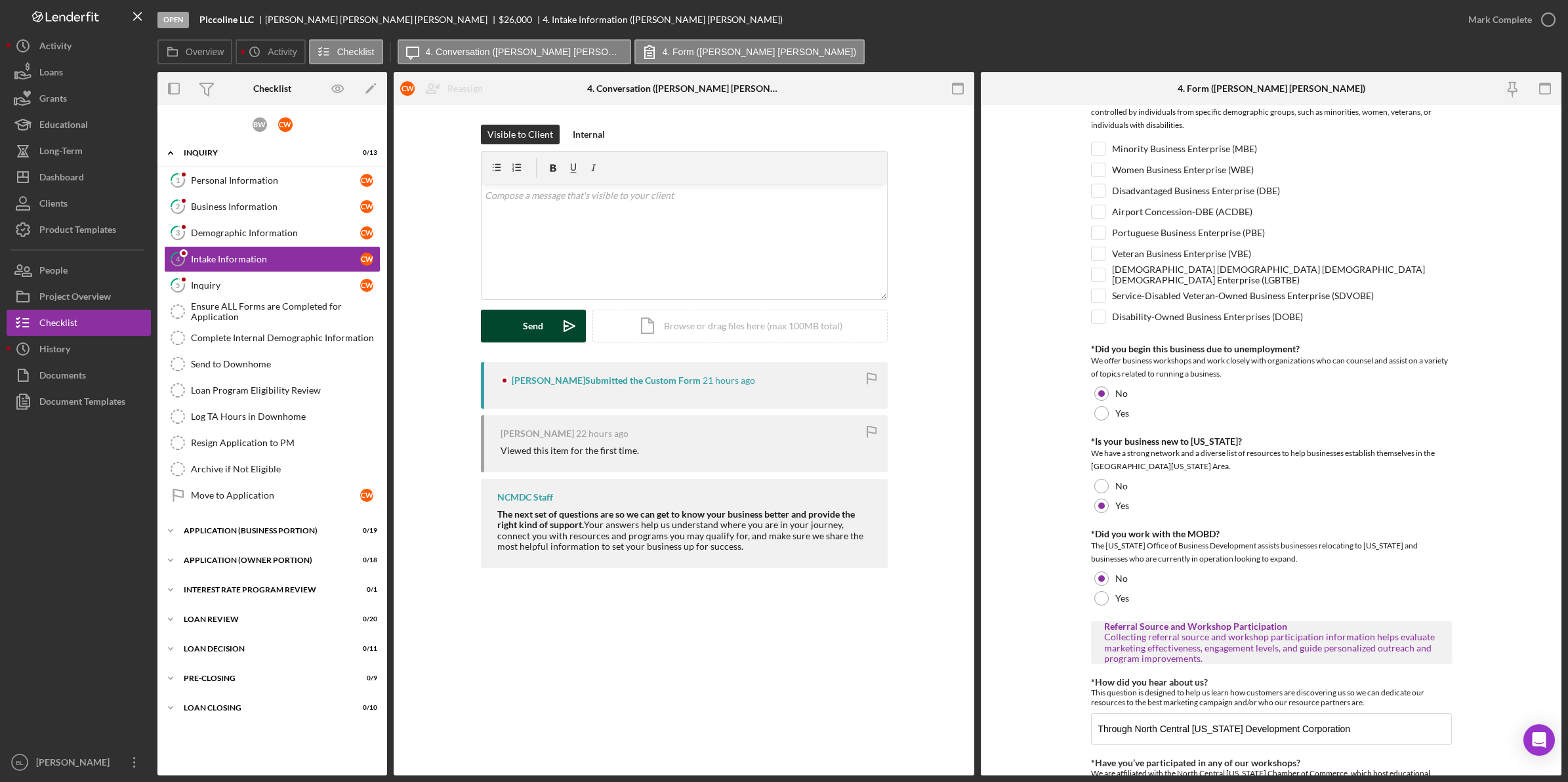
scroll to position [492, 0]
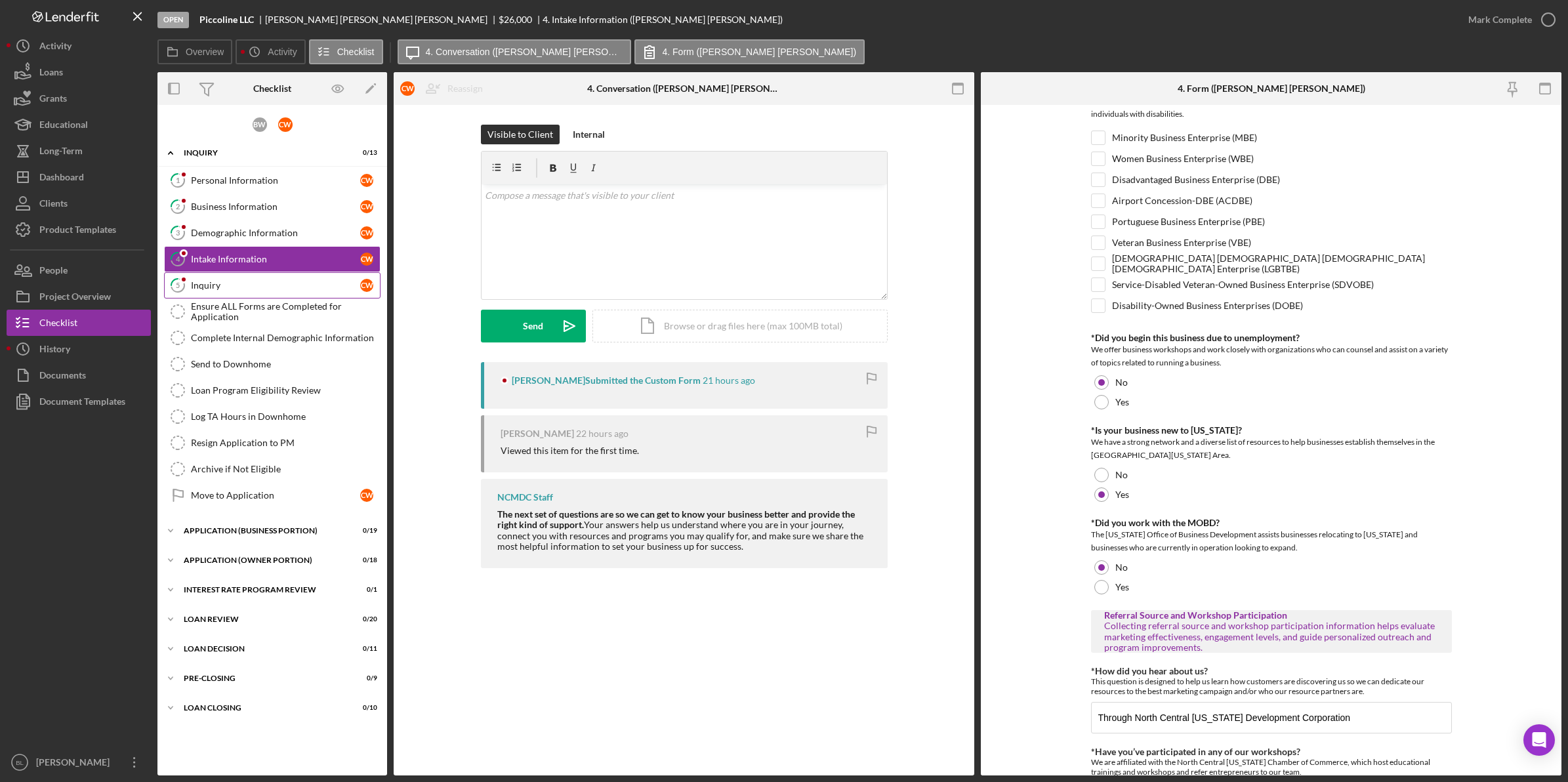
click at [255, 290] on div "Inquiry" at bounding box center [275, 285] width 169 height 10
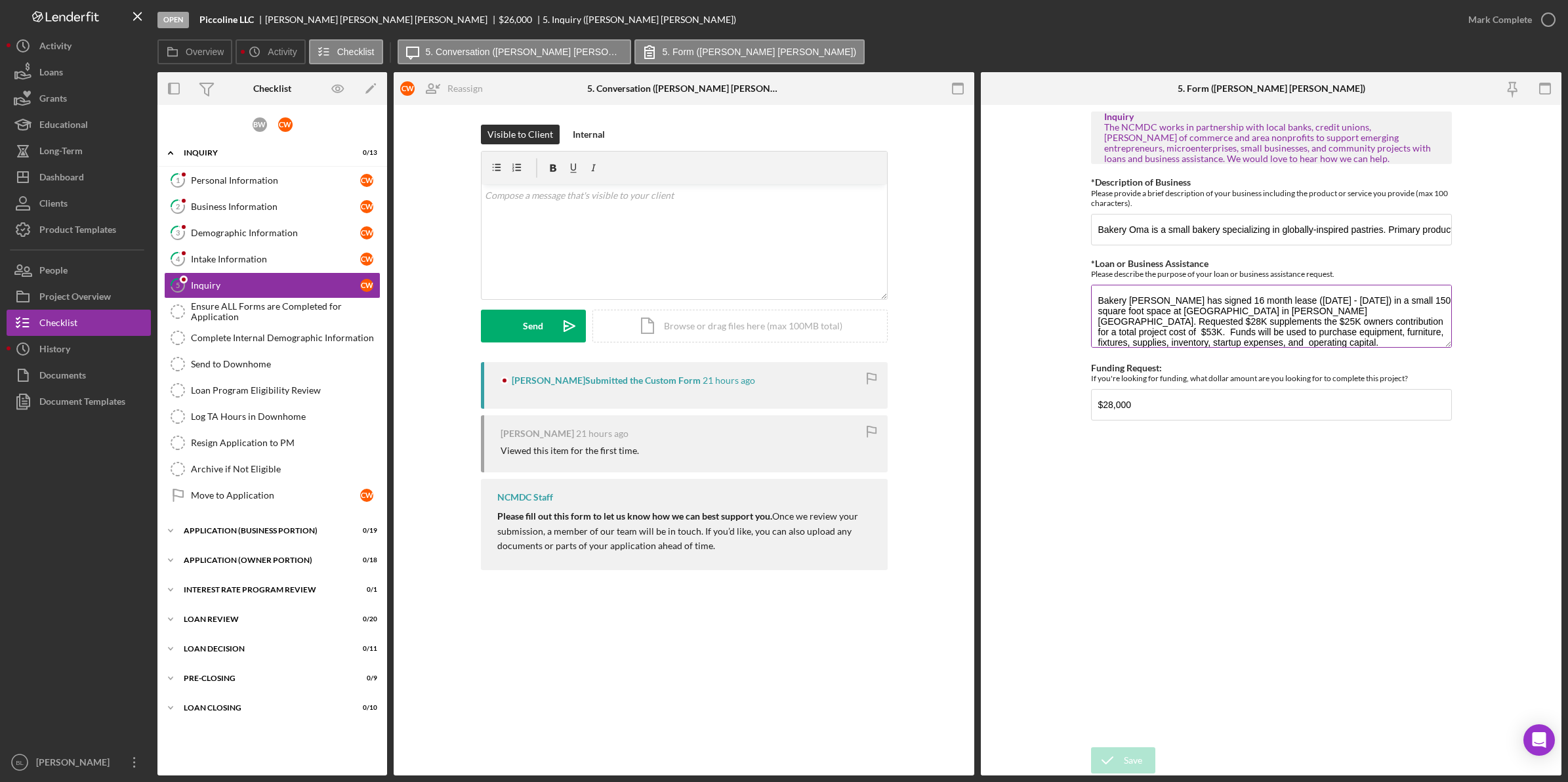
drag, startPoint x: 1152, startPoint y: 306, endPoint x: 1425, endPoint y: 310, distance: 273.0
click at [1425, 310] on textarea "Bakery [PERSON_NAME] has signed 16 month lease ([DATE] - [DATE]) in a small 150…" at bounding box center [1271, 316] width 361 height 63
click at [614, 237] on div "v Color teal Color pink Remove color Add row above Add row below Add column bef…" at bounding box center [685, 241] width 406 height 115
click at [753, 230] on div "v Color teal Color pink Remove color Add row above Add row below Add column bef…" at bounding box center [685, 241] width 406 height 115
click at [781, 219] on p "Thank you so much for reaching out, however you are outside of our lea" at bounding box center [684, 214] width 398 height 14
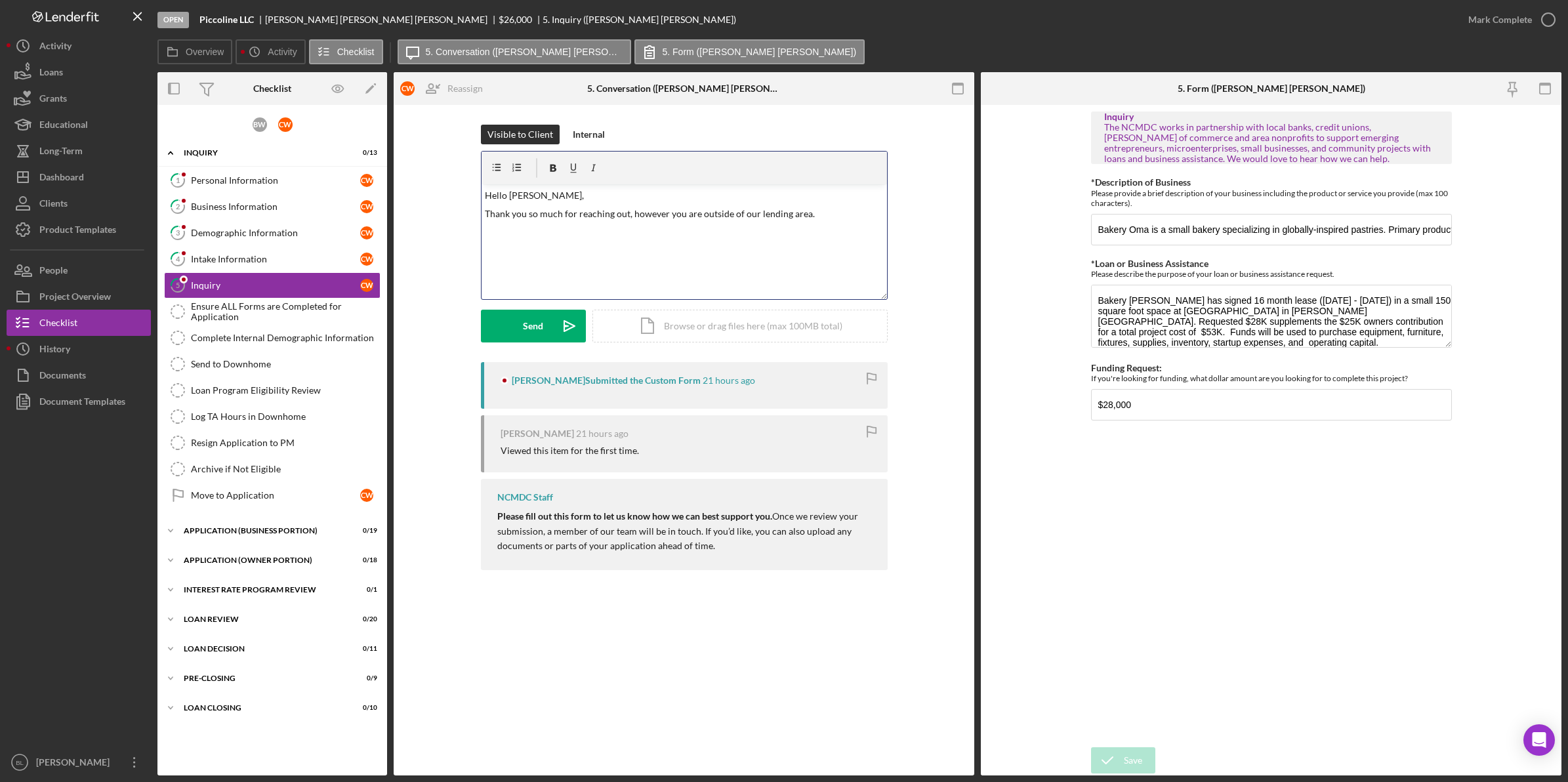
click at [593, 250] on div "v Color teal Color pink Remove color Add row above Add row below Add column bef…" at bounding box center [685, 241] width 406 height 115
click at [835, 217] on p "Thank you so much for reaching out, however you are outside of our lending area." at bounding box center [684, 214] width 398 height 14
drag, startPoint x: 766, startPoint y: 237, endPoint x: 398, endPoint y: 236, distance: 368.1
click at [415, 236] on div "Visible to Client Internal v Color teal Color pink Remove color Add row above A…" at bounding box center [683, 244] width 541 height 238
drag, startPoint x: 532, startPoint y: 217, endPoint x: 607, endPoint y: 215, distance: 75.5
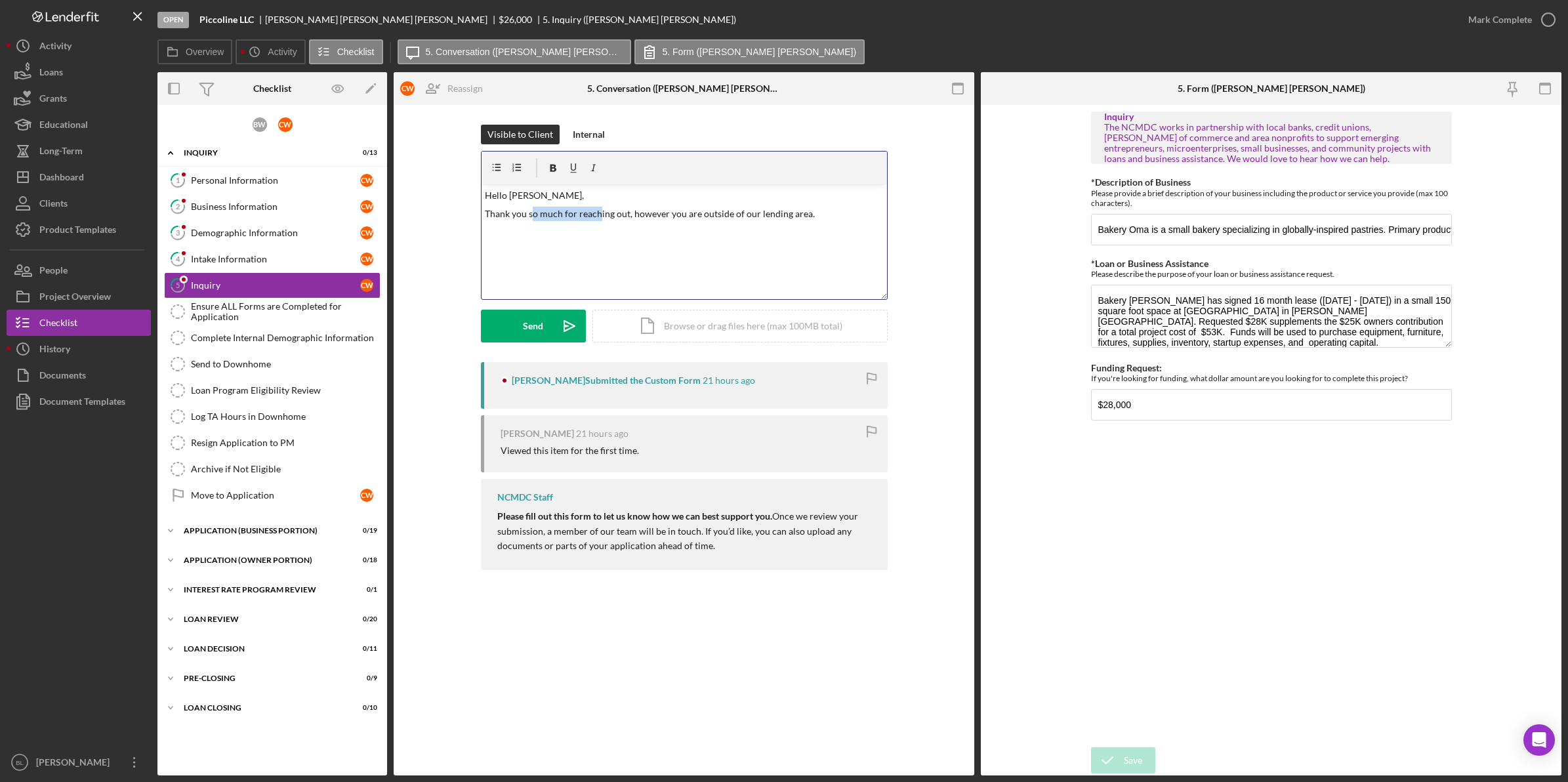
click at [602, 211] on p "Thank you so much for reaching out, however you are outside of our lending area." at bounding box center [684, 214] width 398 height 14
click at [654, 237] on p at bounding box center [684, 232] width 398 height 14
drag, startPoint x: 826, startPoint y: 213, endPoint x: 833, endPoint y: 215, distance: 8.1
click at [827, 213] on p "Thank you so much for reaching out, however you are outside of our lending area." at bounding box center [684, 214] width 398 height 14
click at [487, 254] on p "Wishing you the best of luck," at bounding box center [684, 261] width 398 height 14
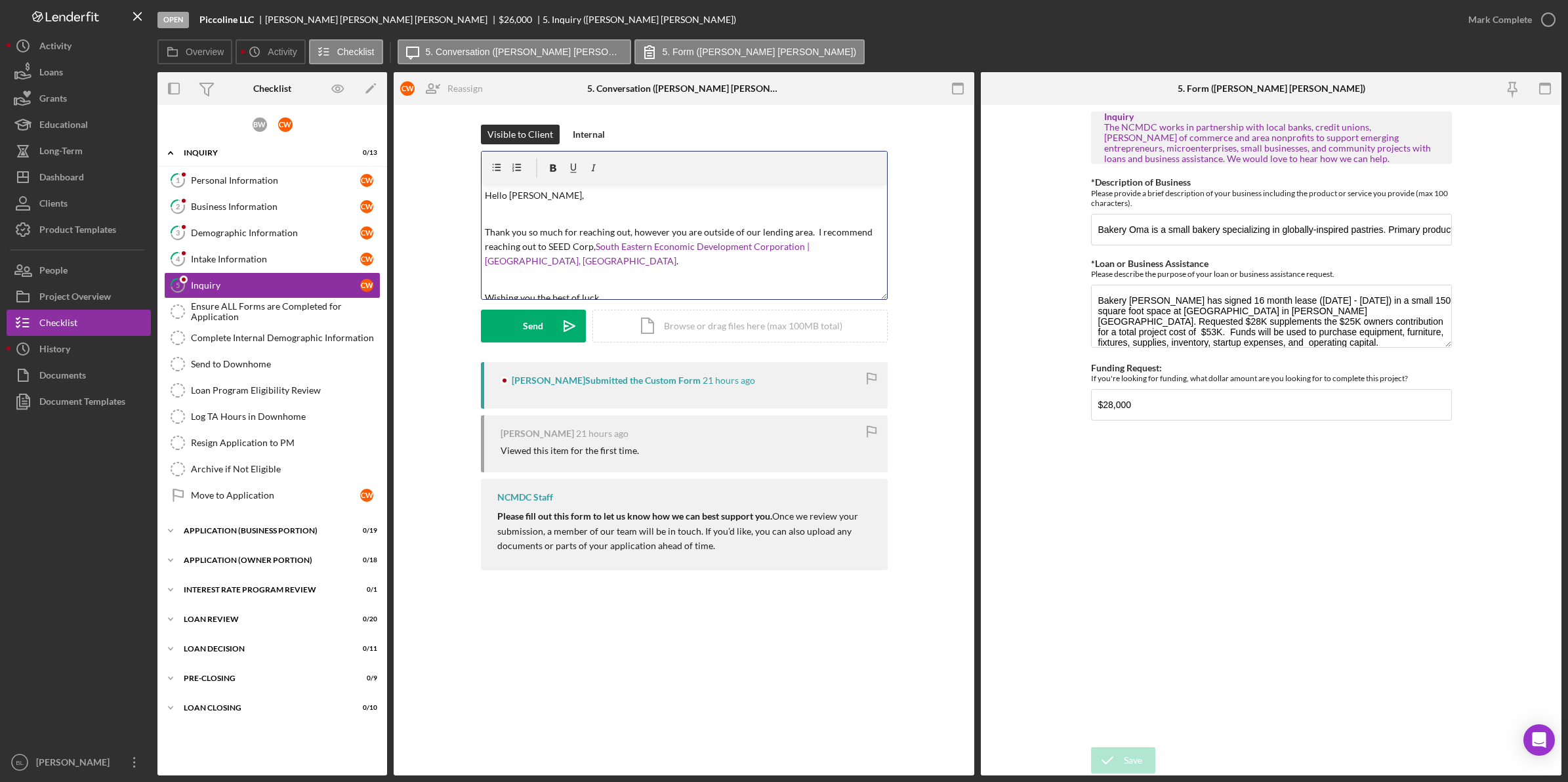
scroll to position [8, 0]
drag, startPoint x: 515, startPoint y: 224, endPoint x: 679, endPoint y: 230, distance: 164.2
click at [674, 224] on p "Thank you so much for reaching out, however you are outside of our lending area…" at bounding box center [684, 239] width 398 height 44
click at [742, 264] on p at bounding box center [684, 271] width 398 height 14
drag, startPoint x: 635, startPoint y: 225, endPoint x: 746, endPoint y: 226, distance: 110.9
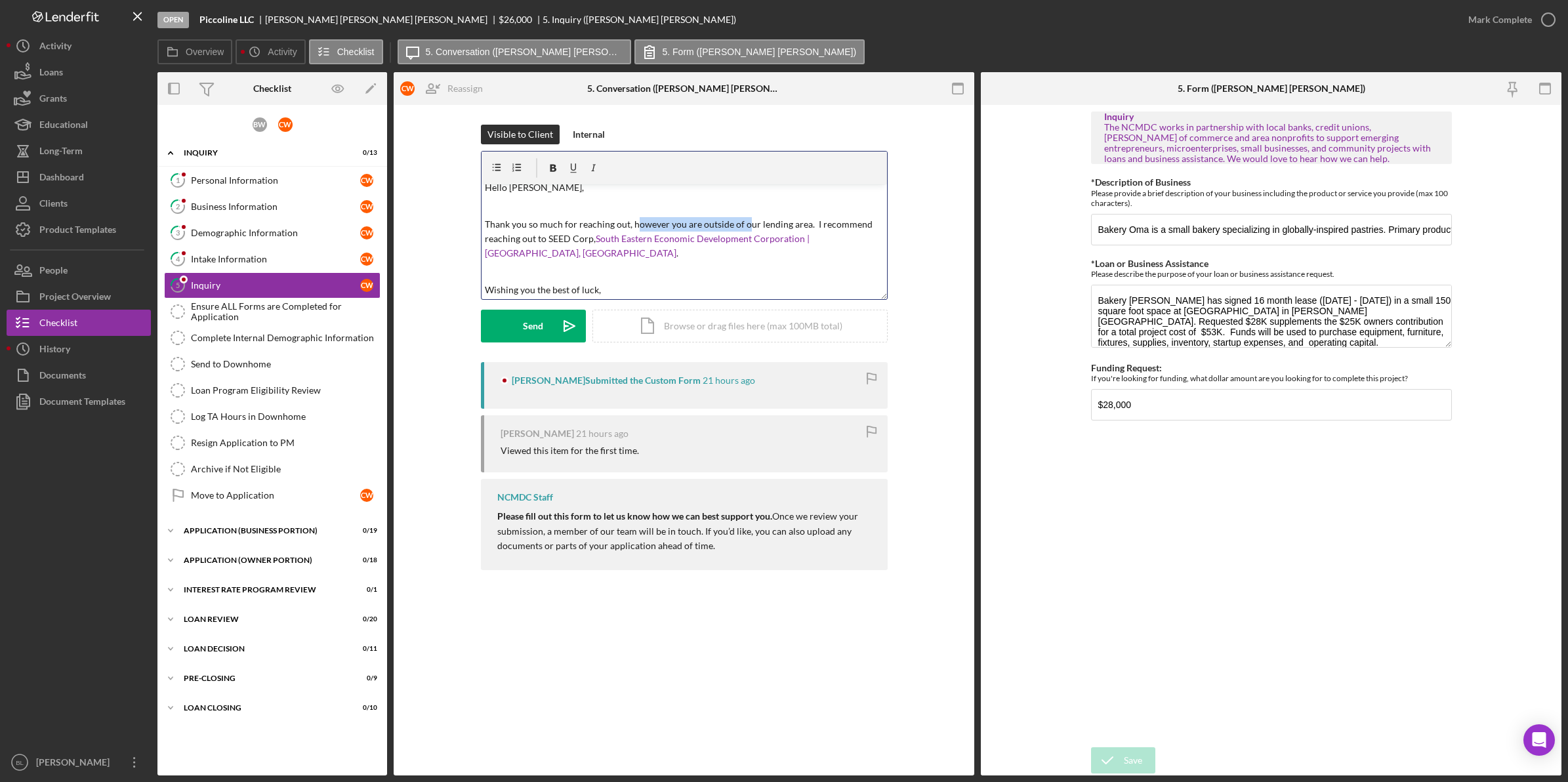
click at [746, 226] on p "Thank you so much for reaching out, however you are outside of our lending area…" at bounding box center [684, 239] width 398 height 44
click at [759, 264] on p at bounding box center [684, 271] width 398 height 14
click at [757, 226] on p "Thank you so much for reaching out, however you are outside of our lending area…" at bounding box center [684, 239] width 398 height 44
click at [517, 329] on button "Send Icon/icon-invite-send" at bounding box center [533, 326] width 105 height 33
